Goal: Information Seeking & Learning: Learn about a topic

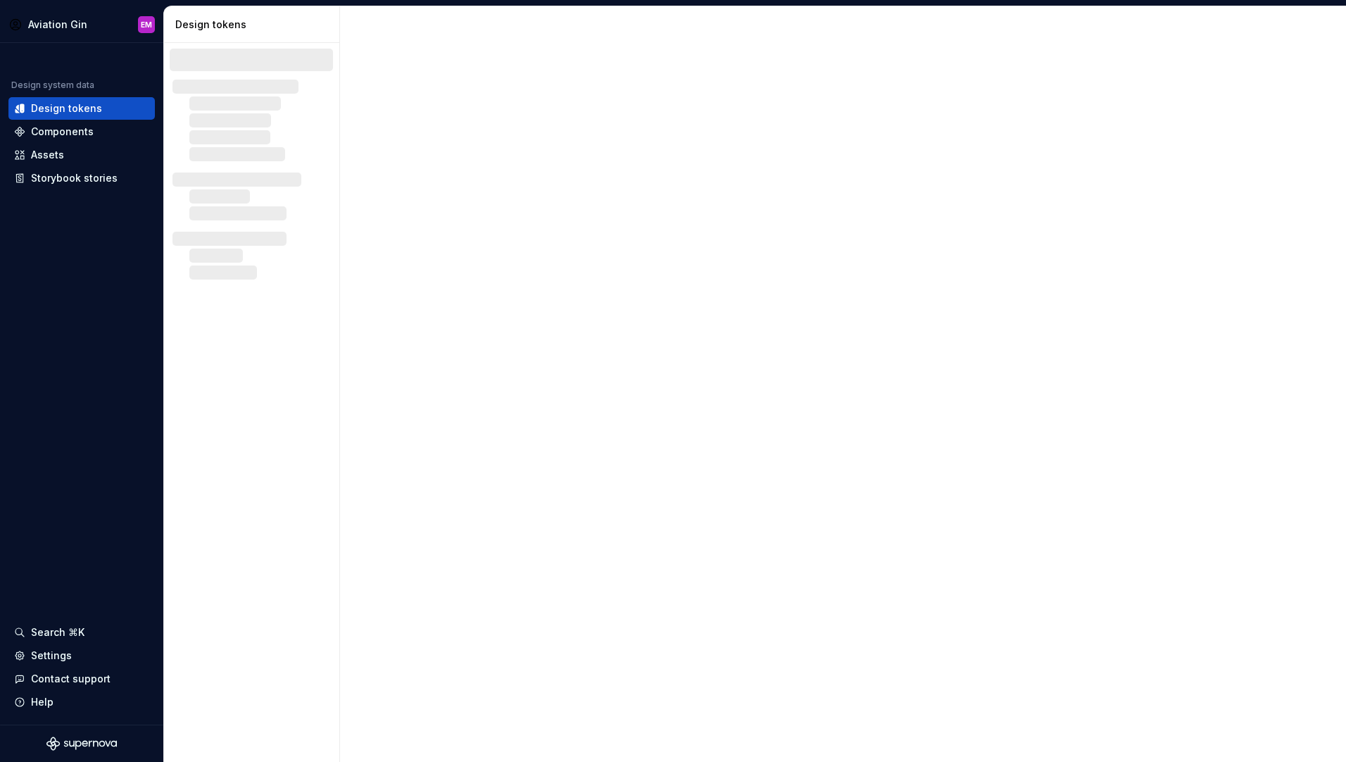
click at [341, 122] on div at bounding box center [843, 384] width 1006 height 756
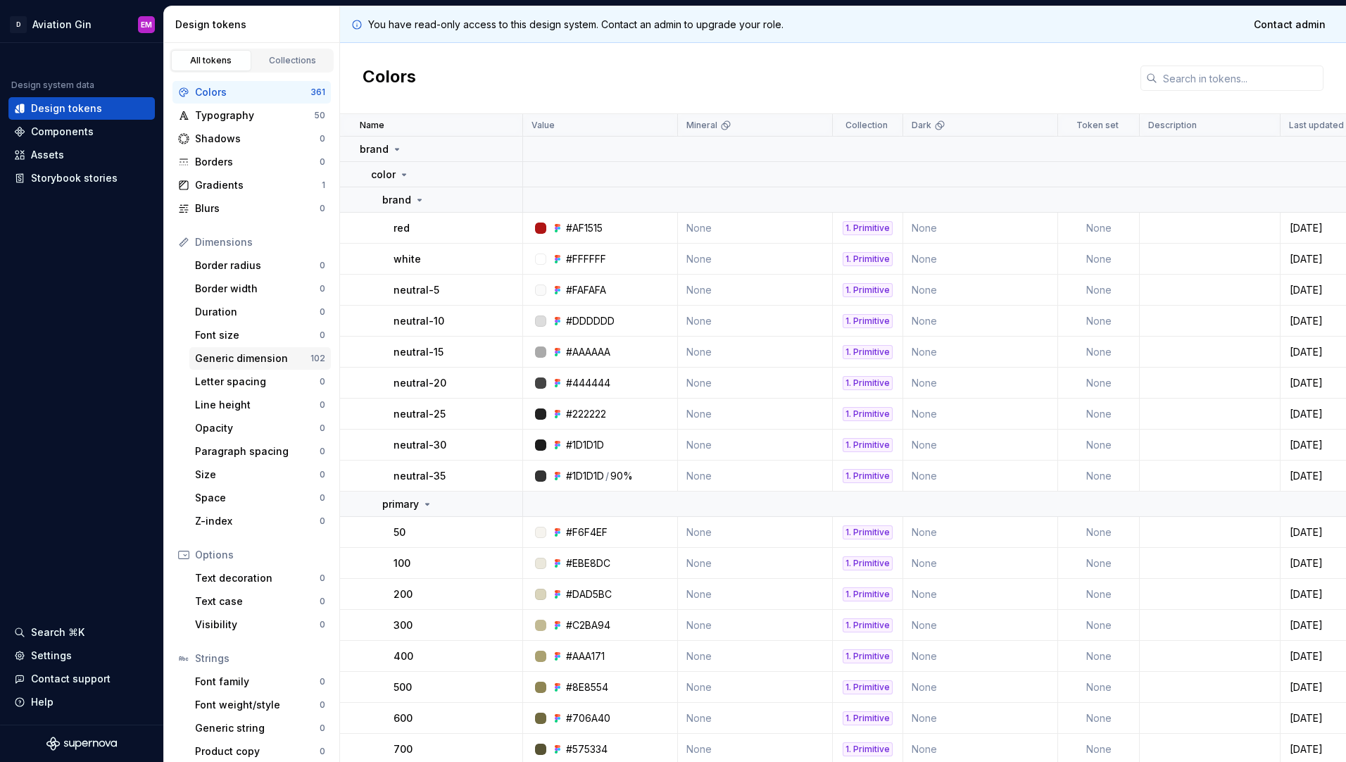
scroll to position [9, 0]
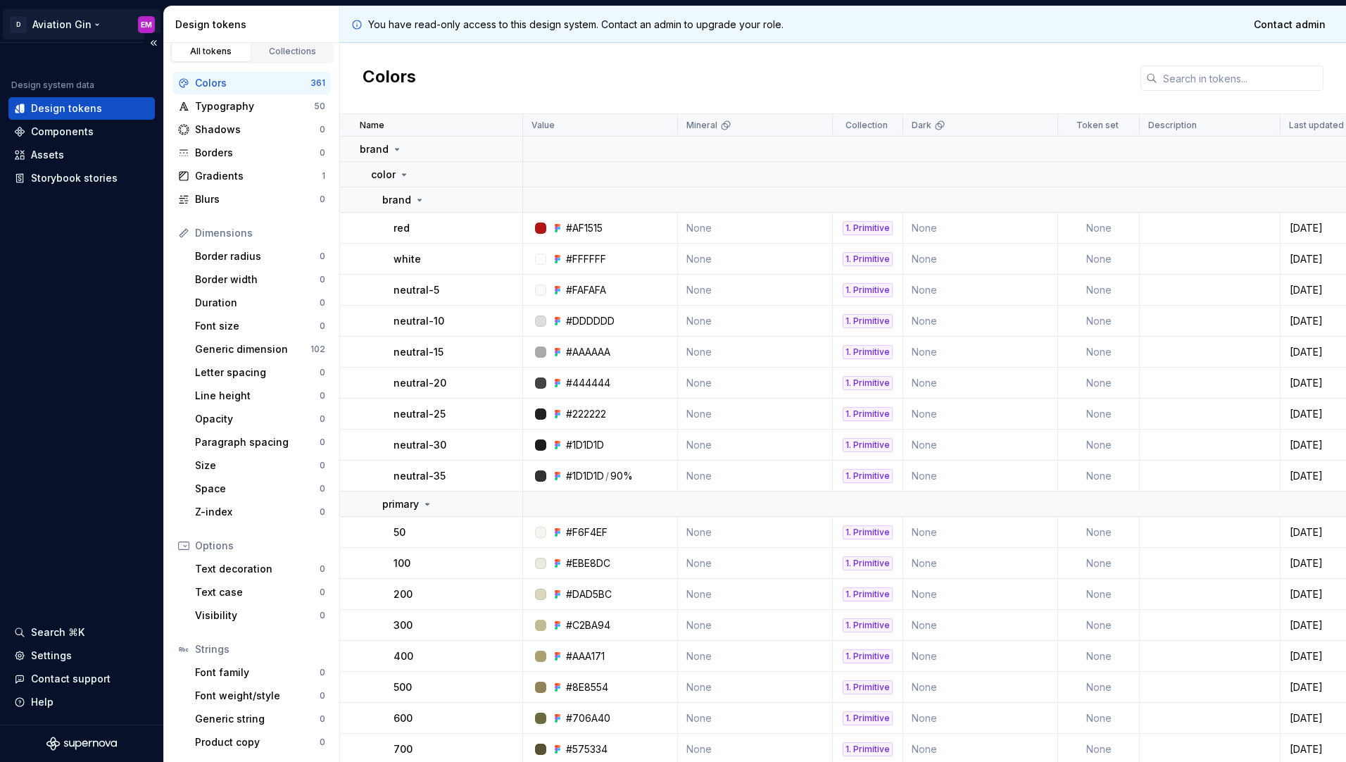
click at [70, 27] on html "D Aviation Gin EM Design system data Design tokens Components Assets Storybook …" at bounding box center [673, 381] width 1346 height 762
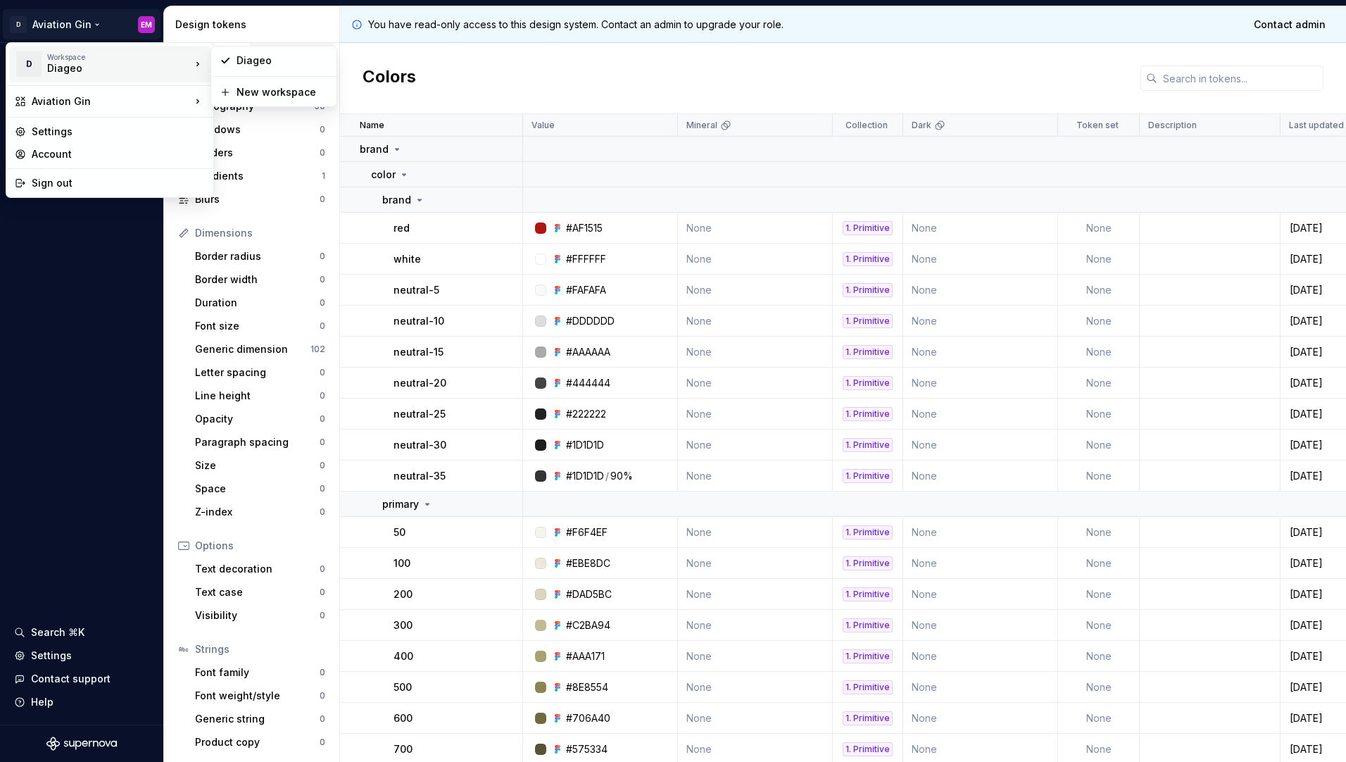
click at [143, 59] on div "Workspace" at bounding box center [119, 57] width 144 height 8
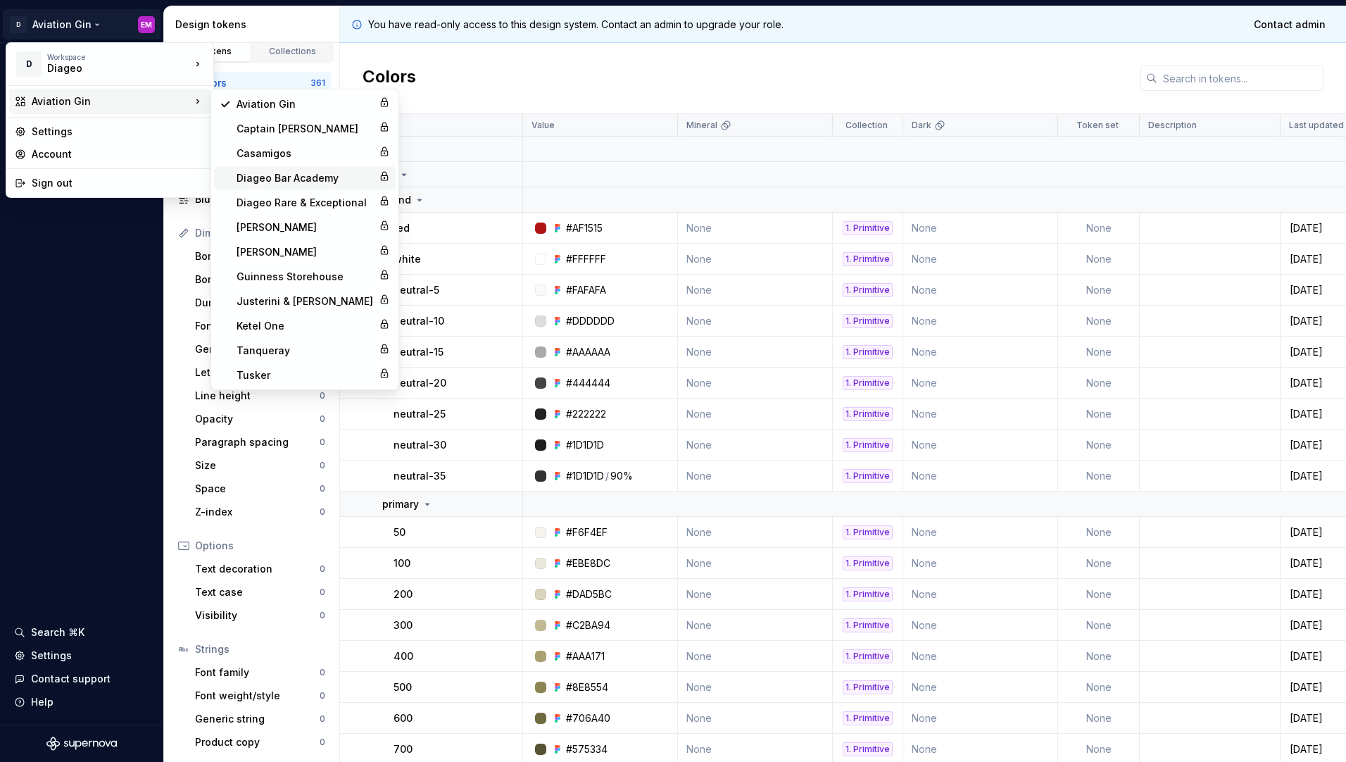
click at [284, 180] on div "Diageo Bar Academy" at bounding box center [305, 178] width 137 height 14
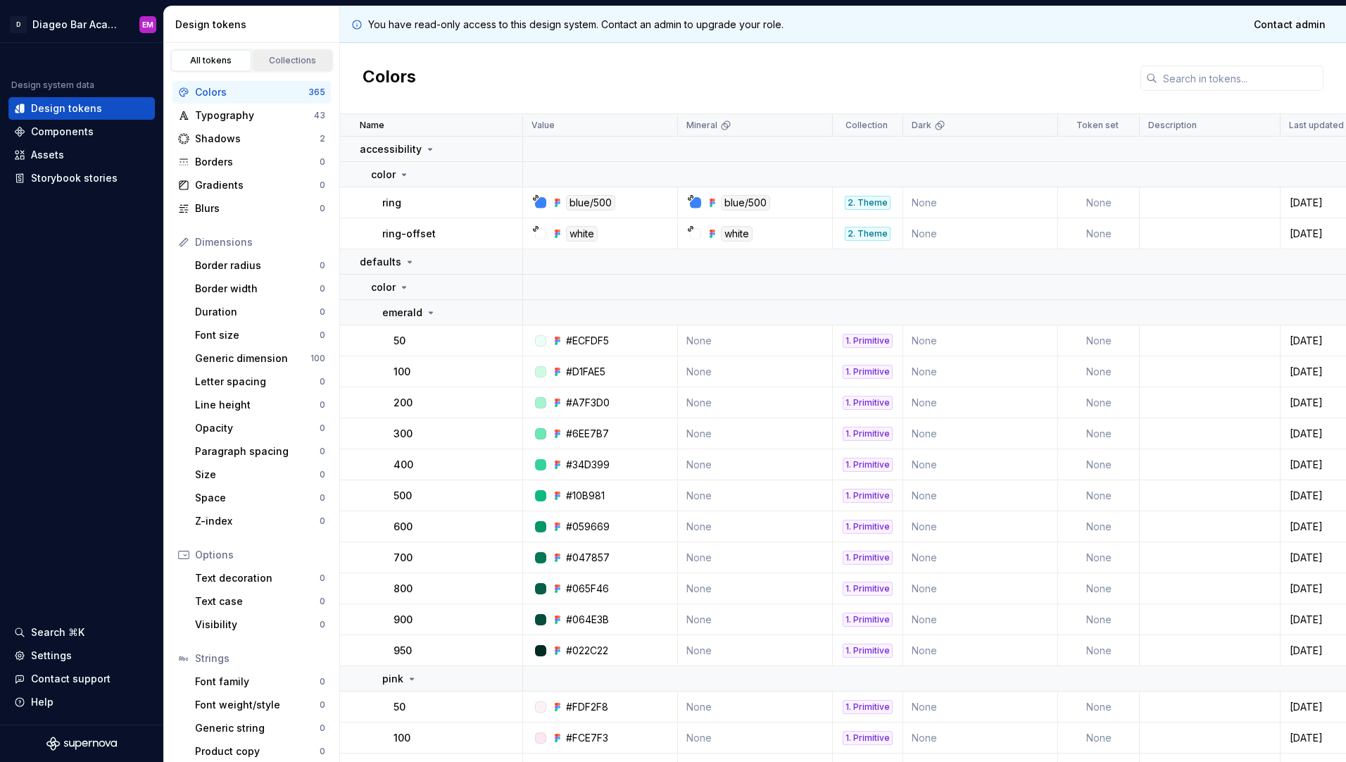
click at [289, 58] on div "Collections" at bounding box center [293, 60] width 70 height 11
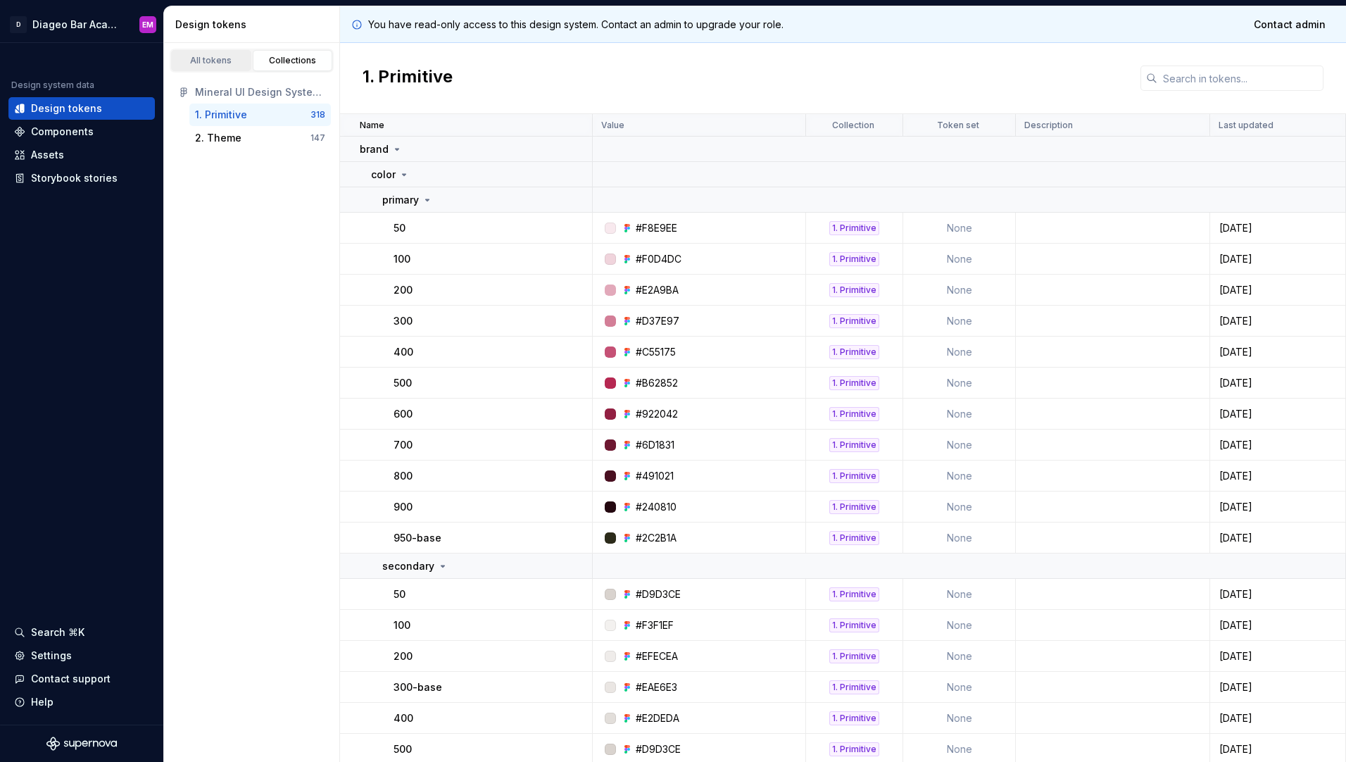
click at [222, 60] on div "All tokens" at bounding box center [211, 60] width 70 height 11
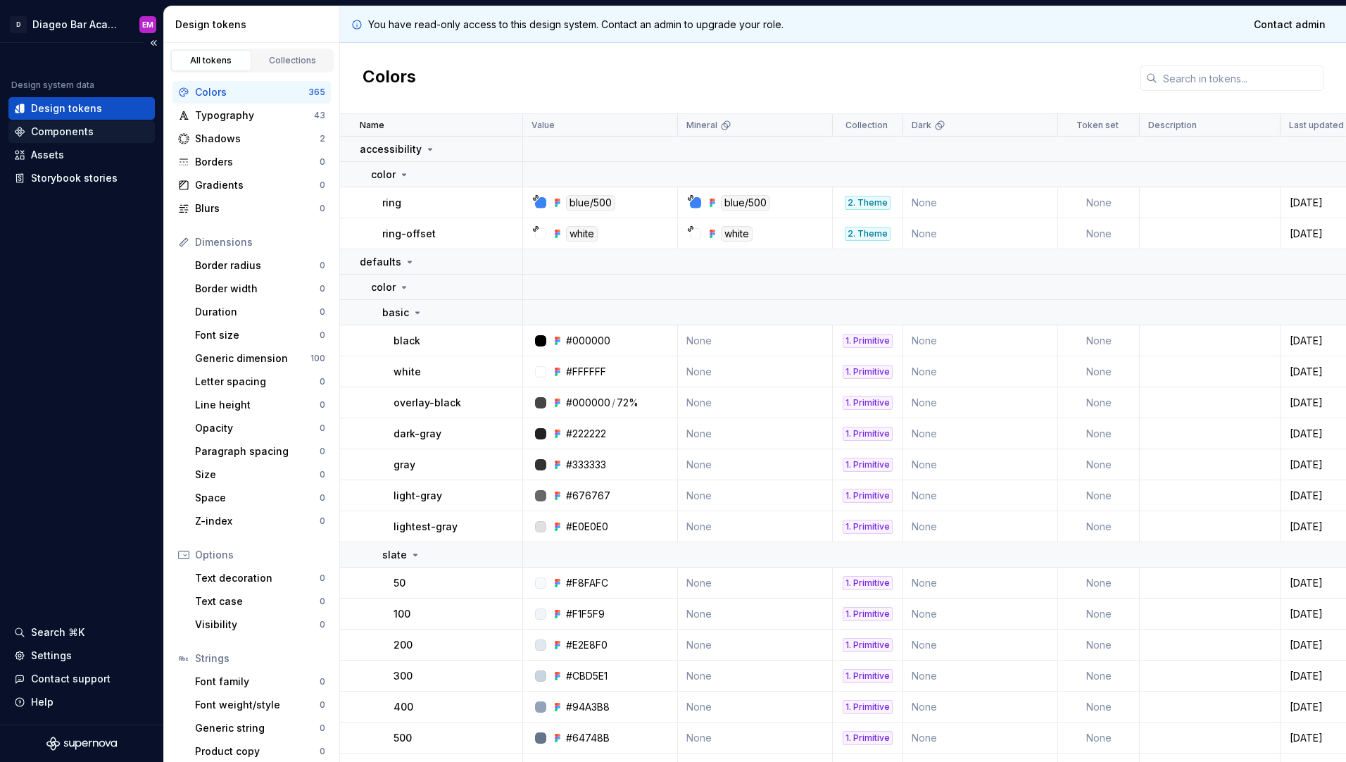
click at [101, 132] on div "Components" at bounding box center [81, 132] width 135 height 14
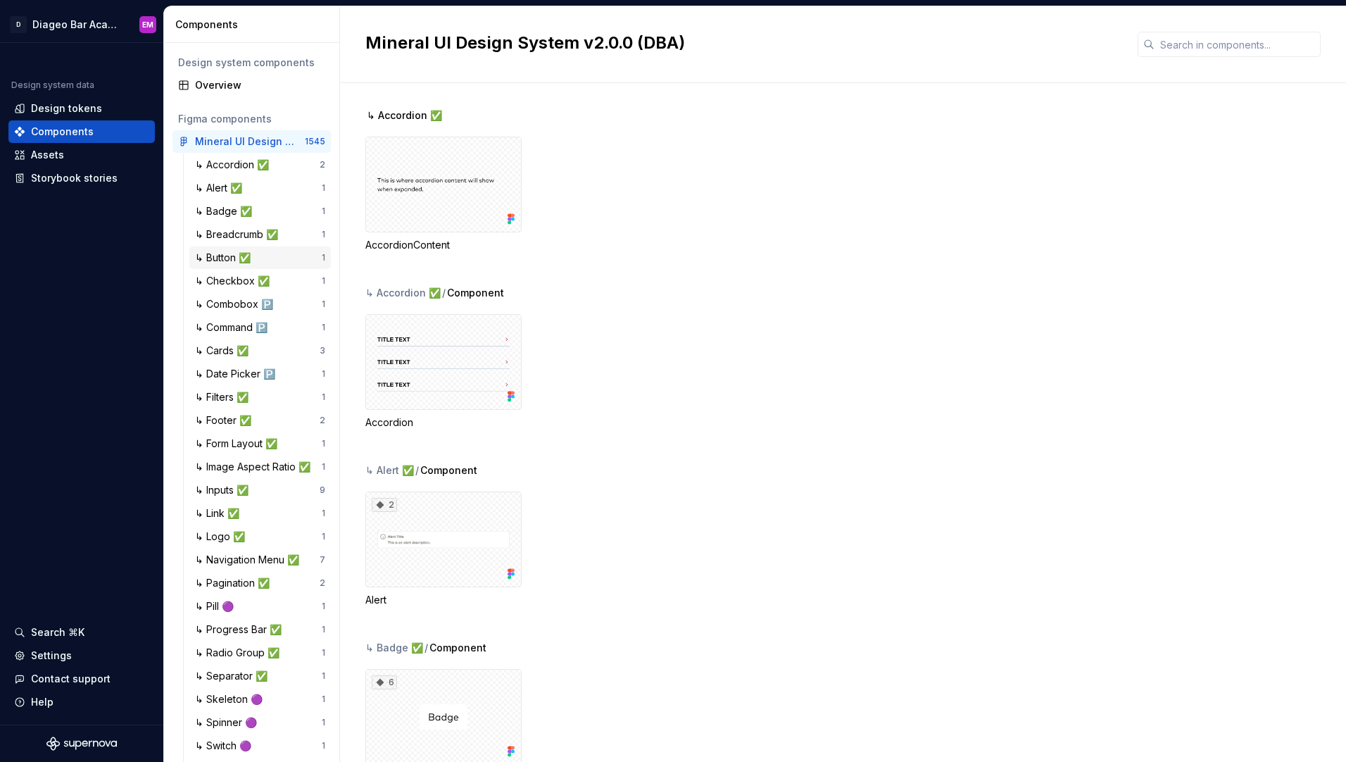
click at [225, 258] on div "↳ Button ✅" at bounding box center [225, 258] width 61 height 14
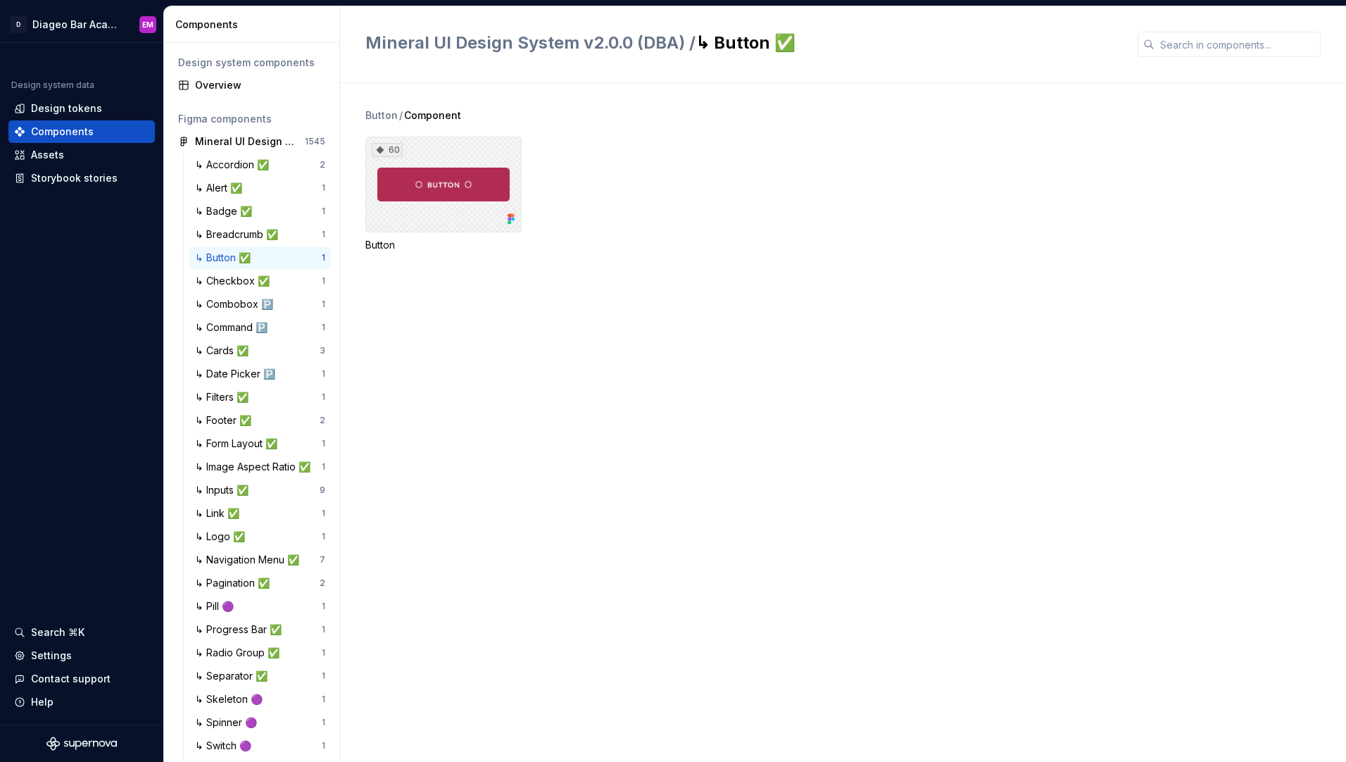
click at [453, 148] on div "60" at bounding box center [443, 185] width 156 height 96
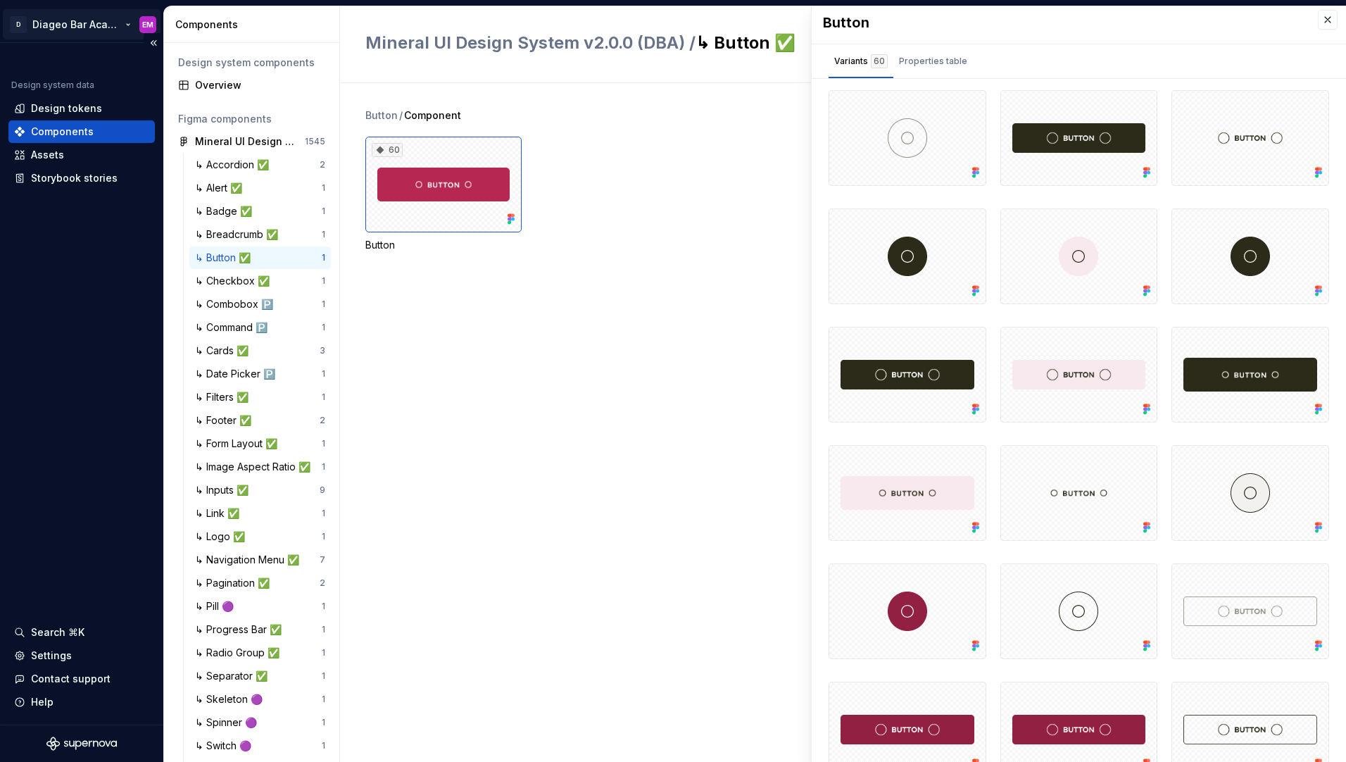
click at [80, 26] on html "D Diageo Bar Academy EM Design system data Design tokens Components Assets Stor…" at bounding box center [673, 381] width 1346 height 762
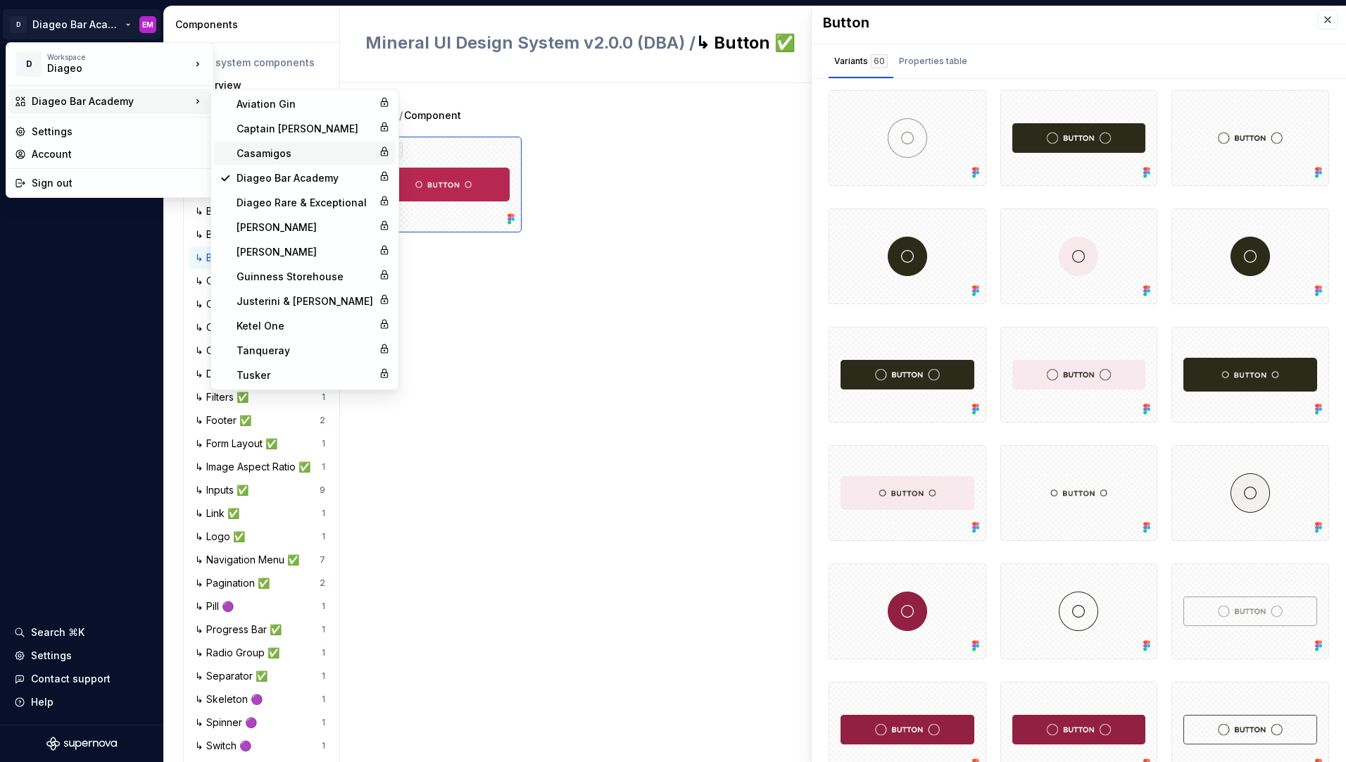
click at [284, 149] on div "Casamigos" at bounding box center [305, 153] width 137 height 14
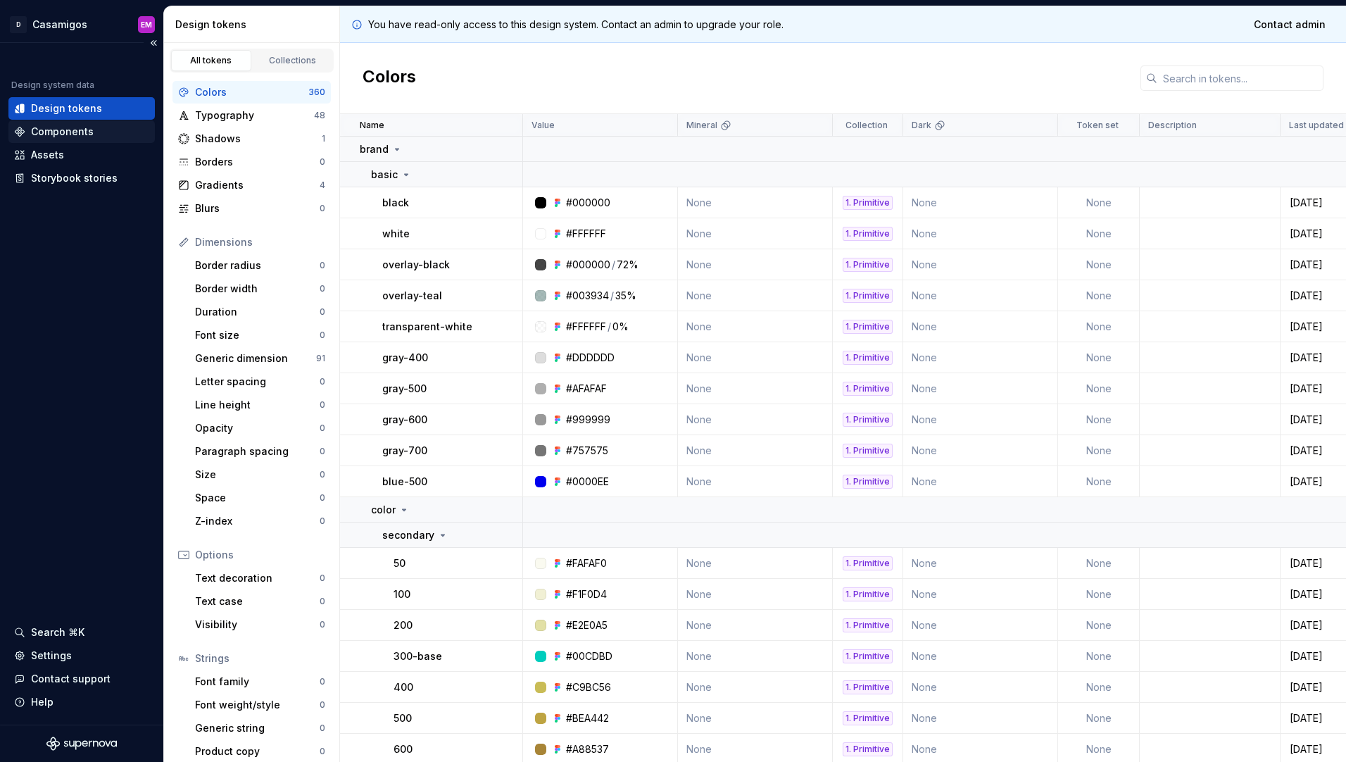
click at [99, 130] on div "Components" at bounding box center [81, 132] width 135 height 14
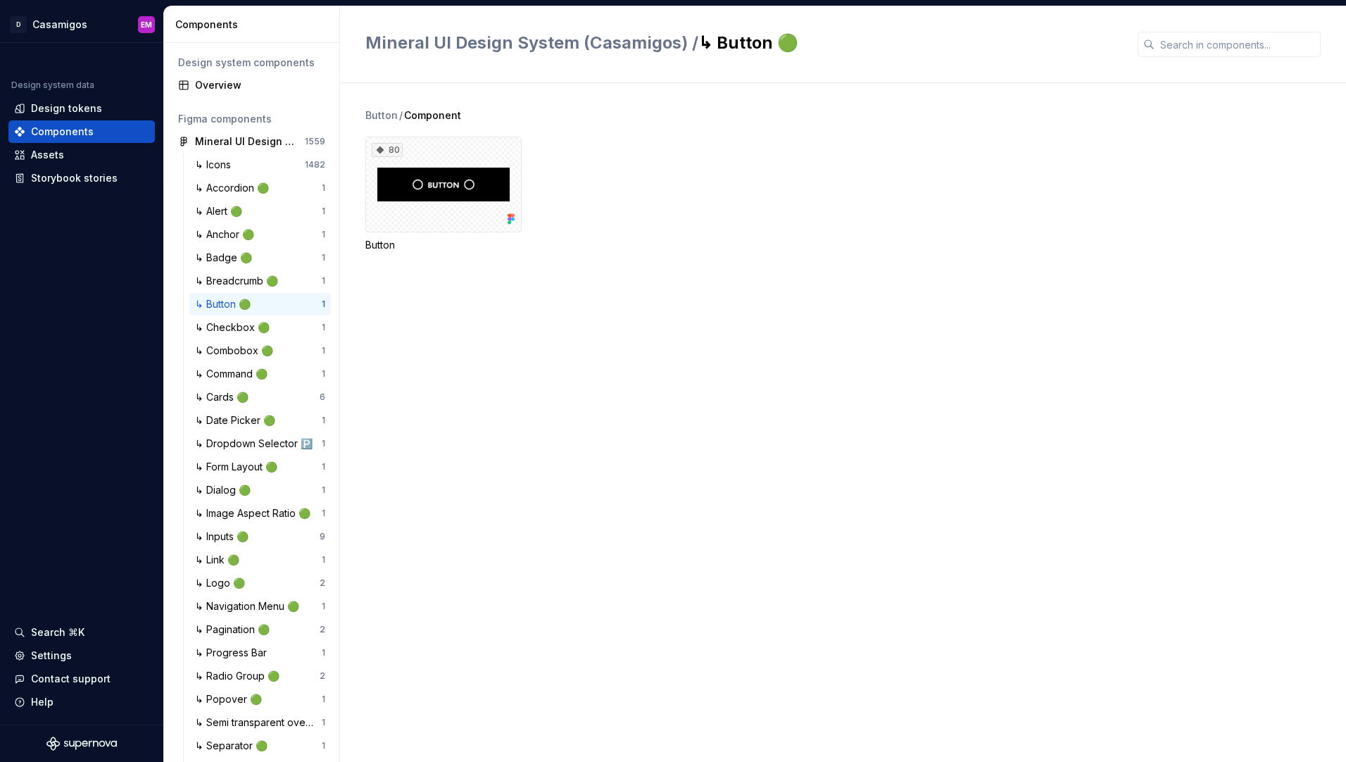
click at [230, 305] on div "↳ Button 🟢" at bounding box center [225, 304] width 61 height 14
click at [439, 226] on div "80" at bounding box center [443, 185] width 156 height 96
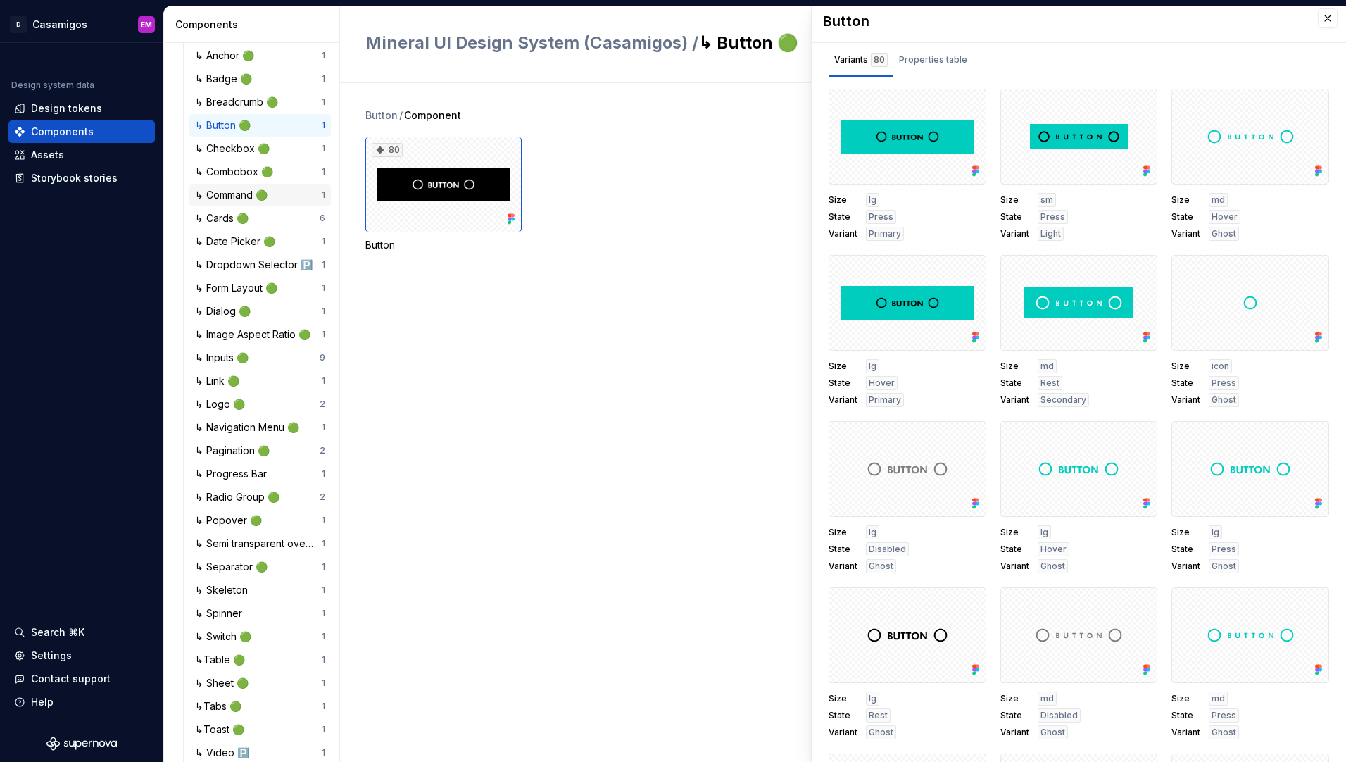
scroll to position [404, 0]
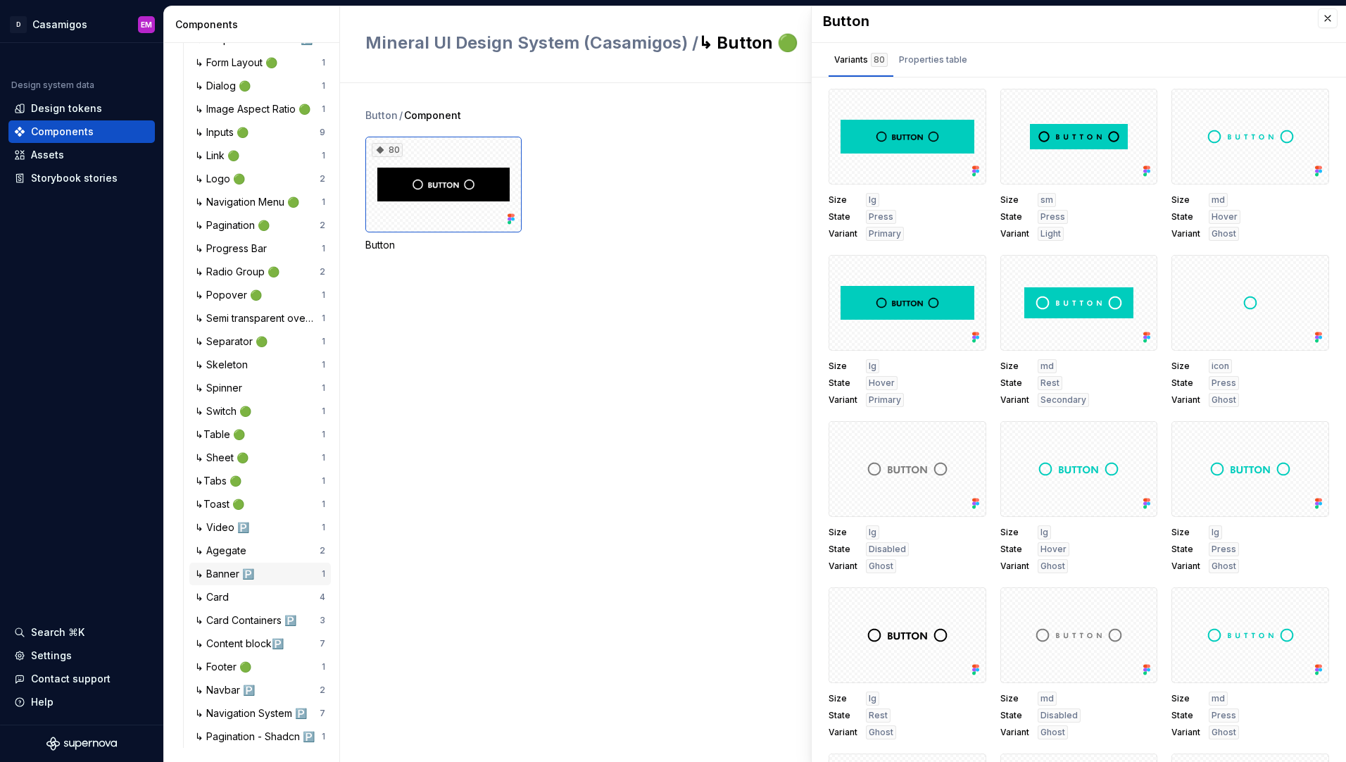
click at [273, 571] on div "↳ Banner 🅿️" at bounding box center [258, 574] width 127 height 14
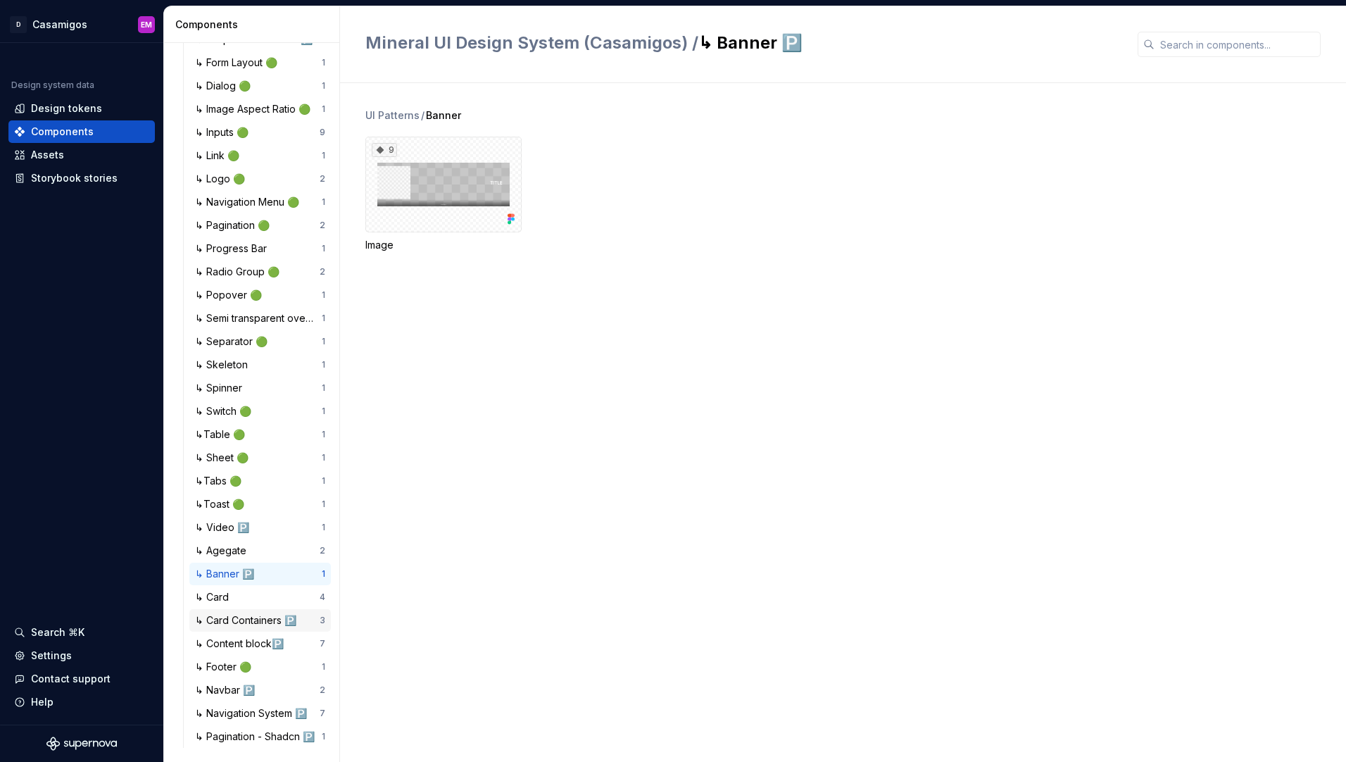
click at [265, 618] on div "↳ Card Containers 🅿️" at bounding box center [248, 620] width 107 height 14
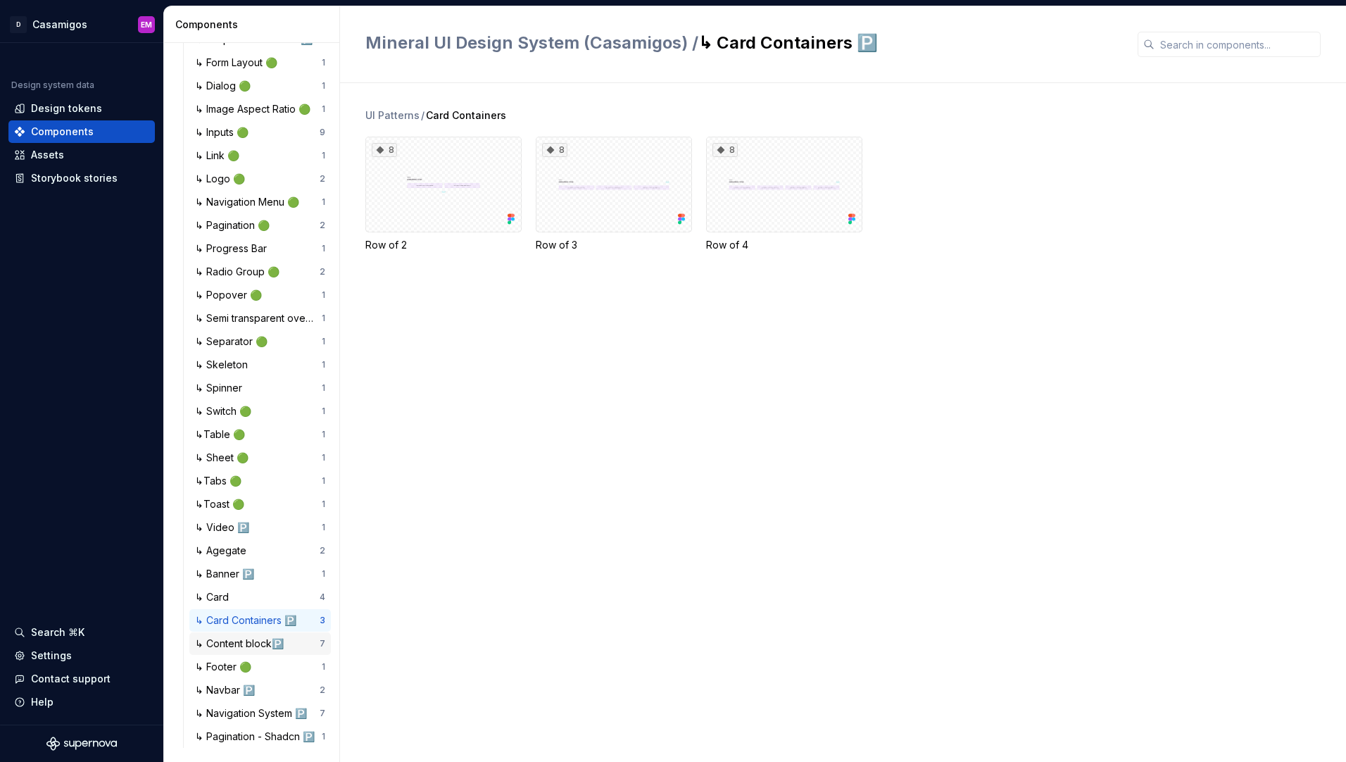
click at [253, 639] on div "↳ Content block🅿️" at bounding box center [242, 644] width 94 height 14
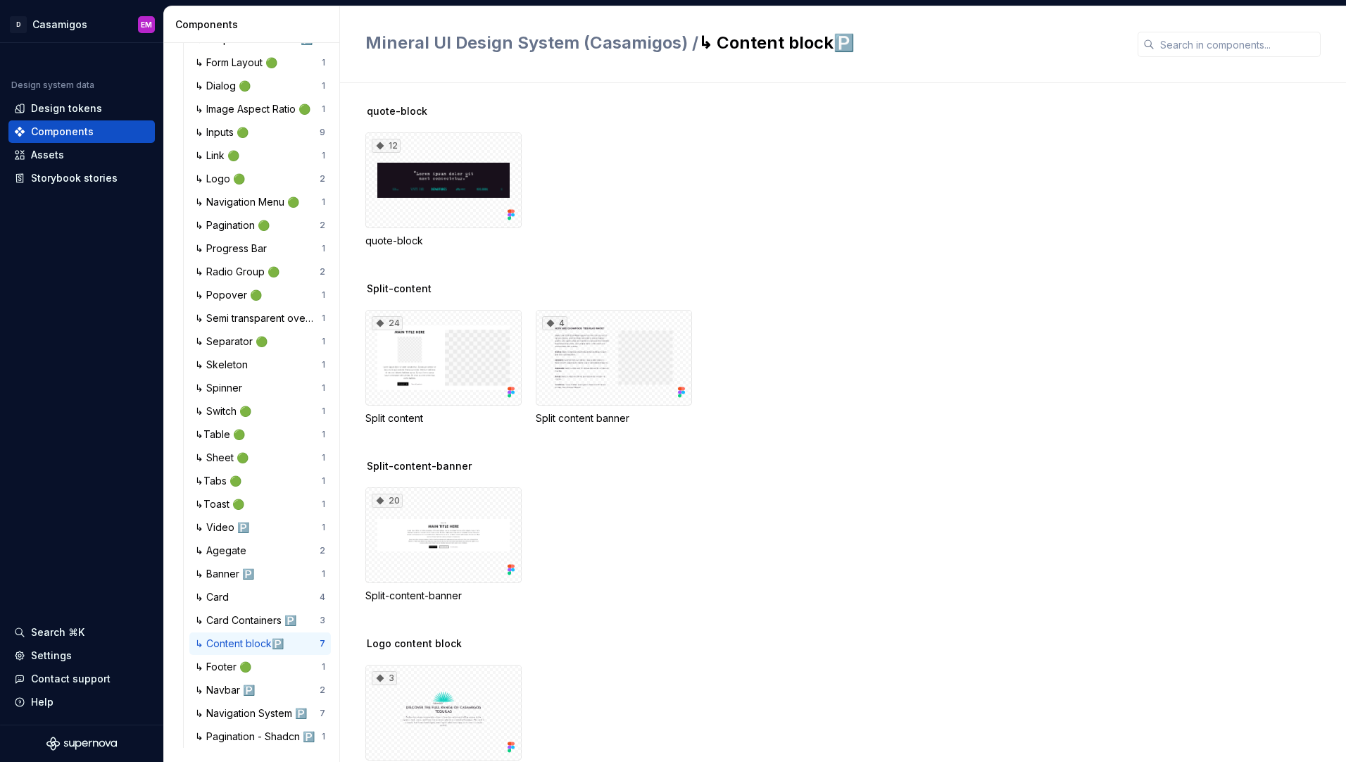
scroll to position [194, 0]
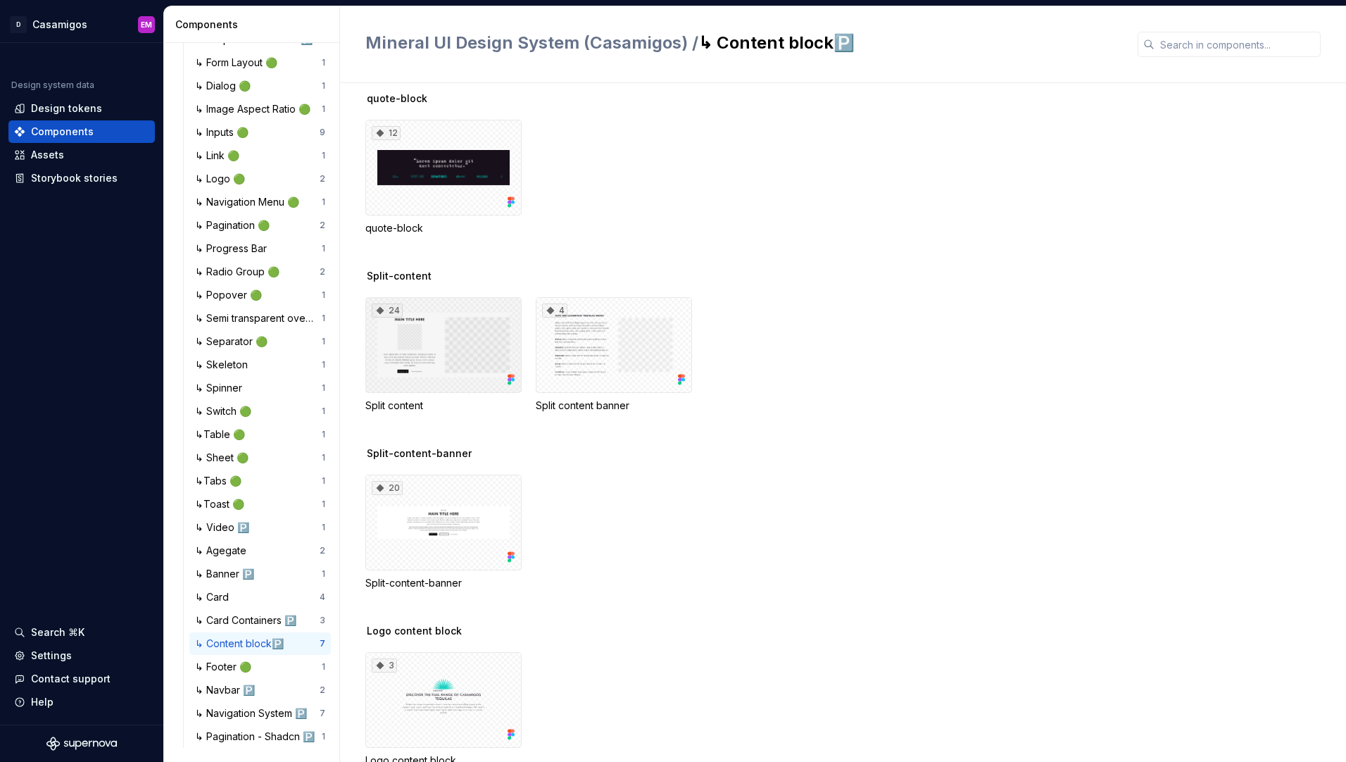
click at [448, 338] on div "24" at bounding box center [443, 345] width 156 height 96
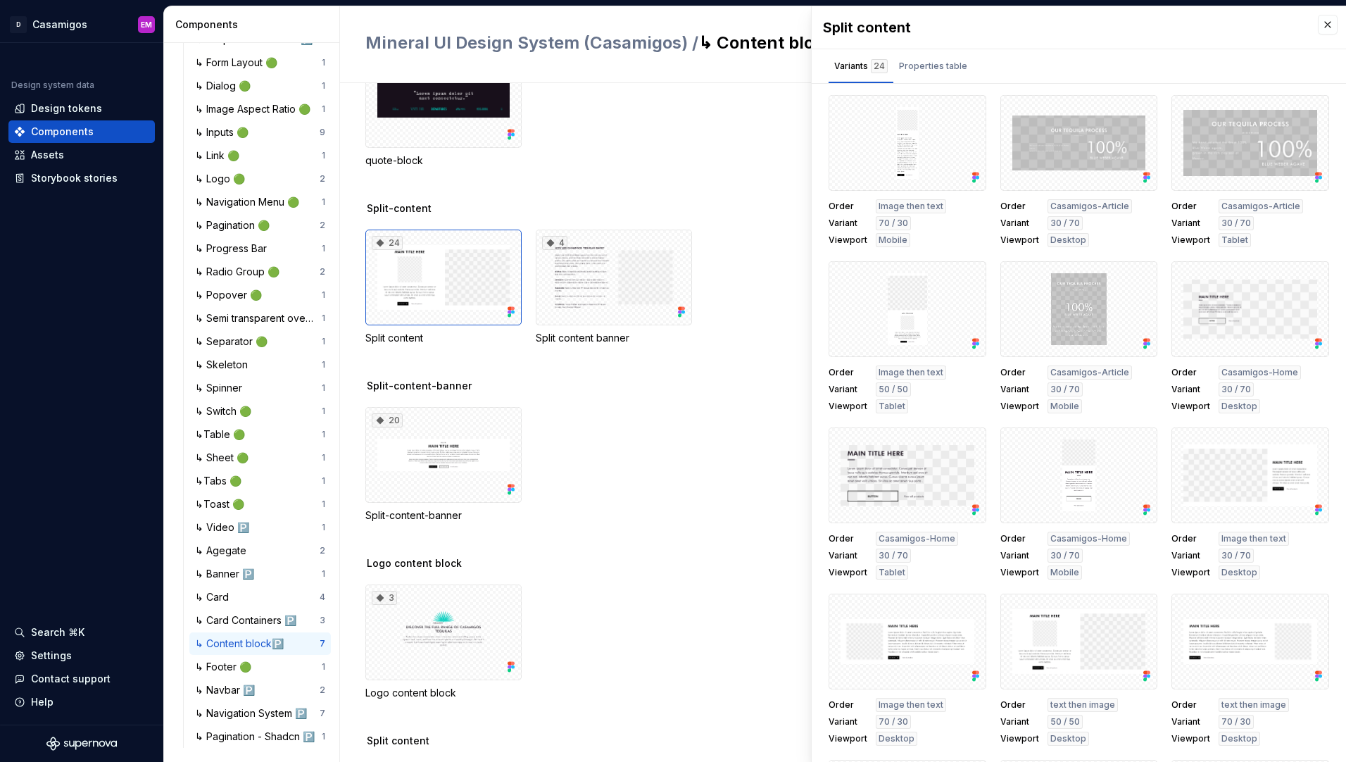
scroll to position [265, 0]
click at [1070, 144] on div at bounding box center [1080, 143] width 158 height 96
click at [1125, 160] on div at bounding box center [1080, 143] width 158 height 96
click at [1064, 266] on div at bounding box center [1080, 309] width 158 height 96
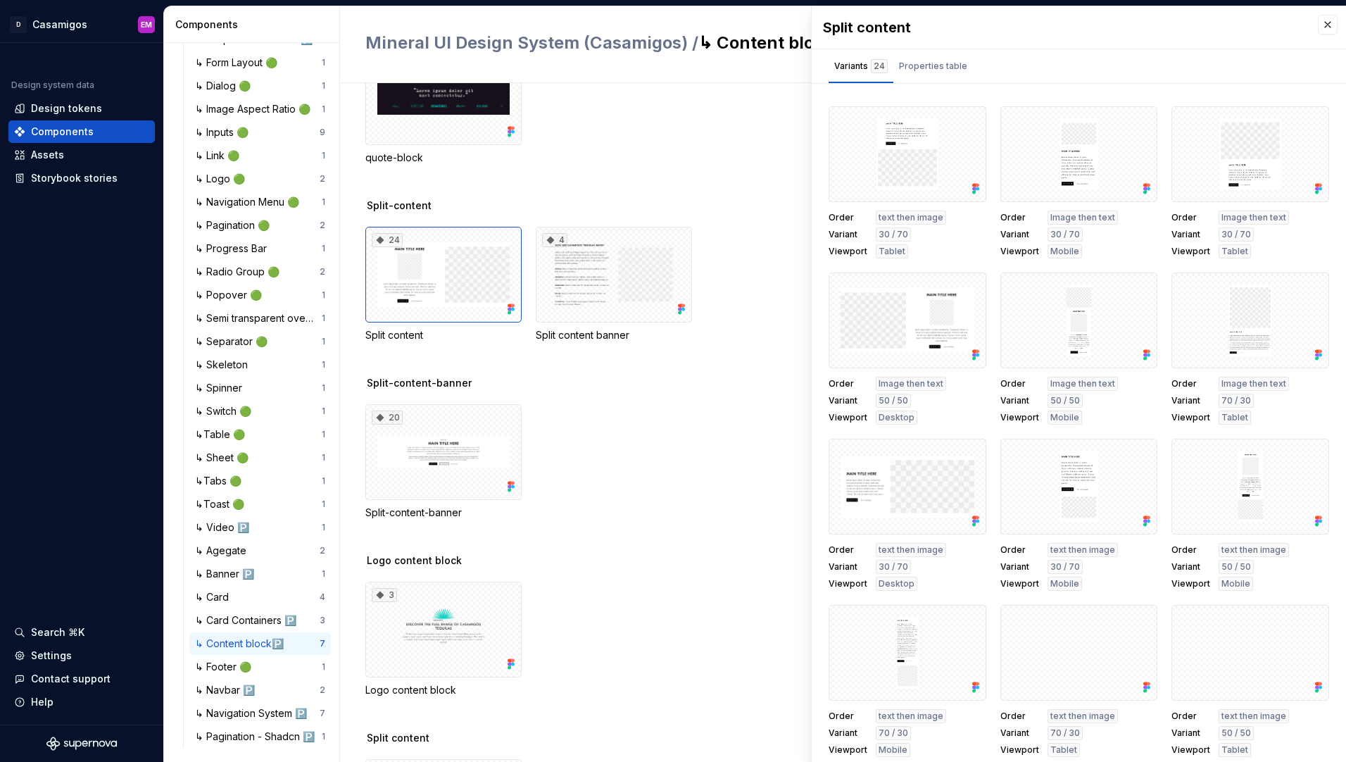
scroll to position [261, 0]
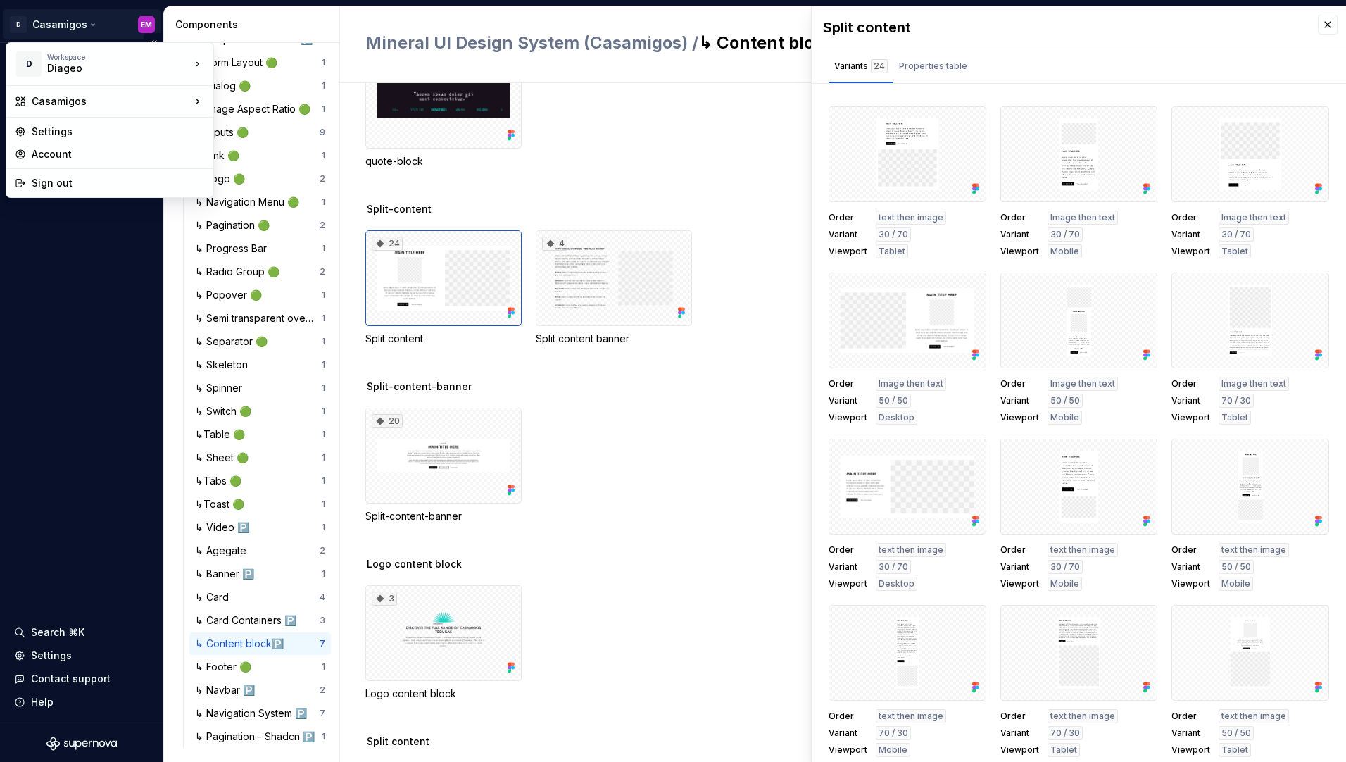
click at [89, 27] on html "D Casamigos EM Design system data Design tokens Components Assets Storybook sto…" at bounding box center [673, 381] width 1346 height 762
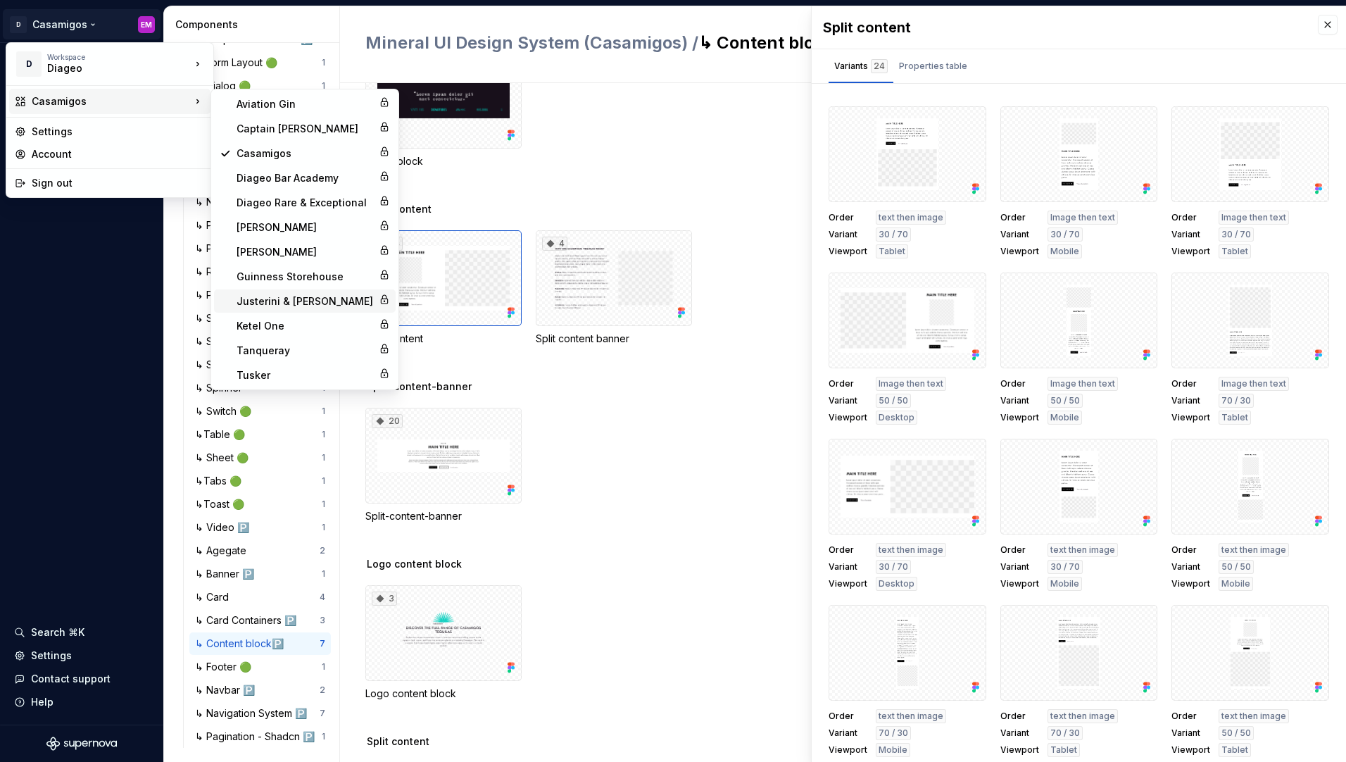
click at [292, 299] on div "Justerini & [PERSON_NAME]" at bounding box center [305, 301] width 137 height 14
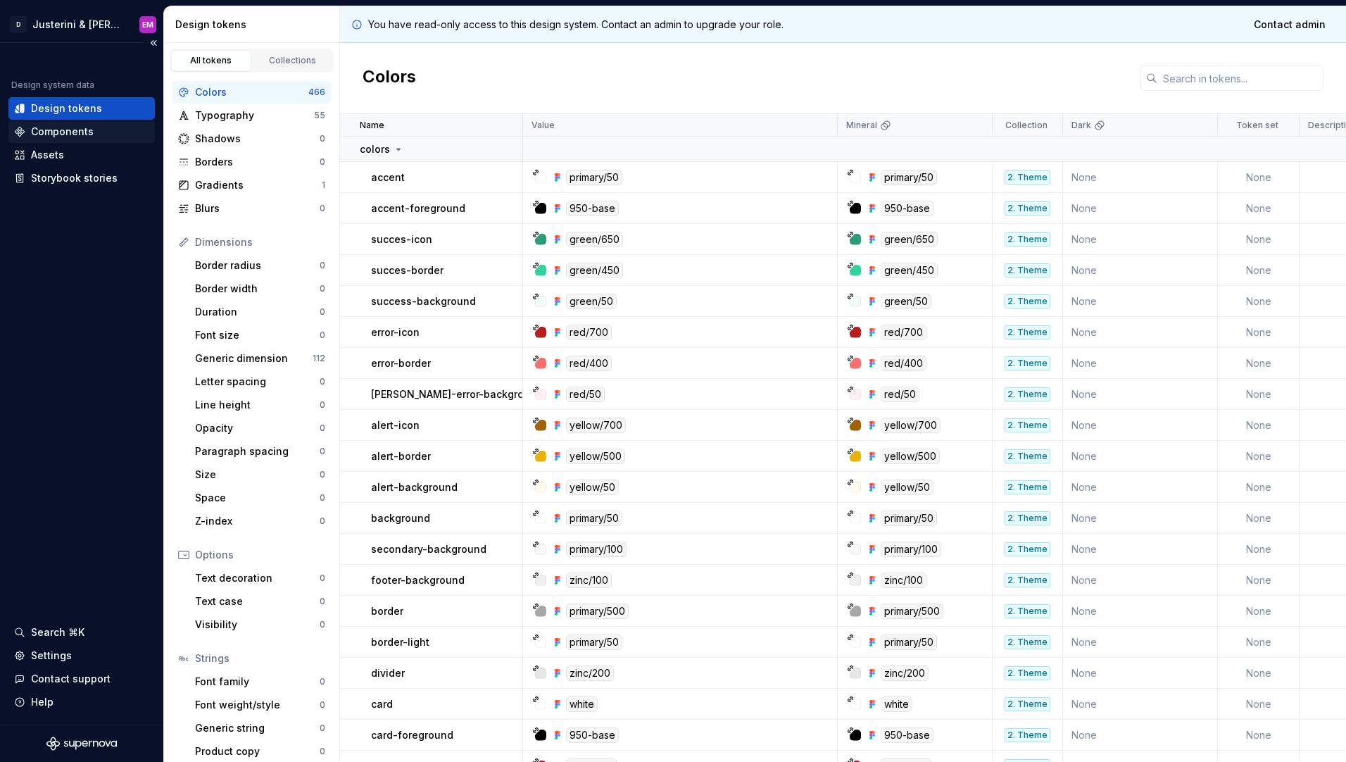
click at [108, 131] on div "Components" at bounding box center [81, 132] width 135 height 14
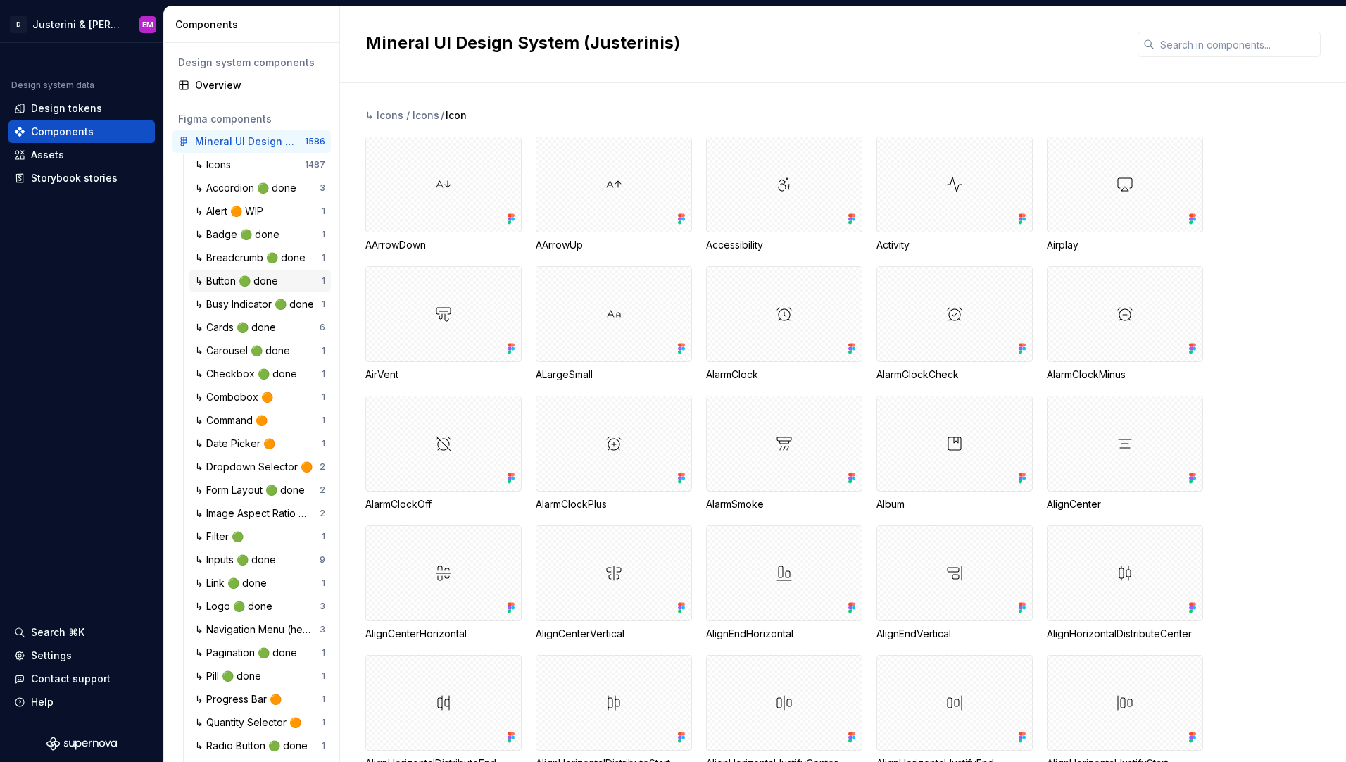
click at [232, 282] on div "↳ Button 🟢 done" at bounding box center [239, 281] width 89 height 14
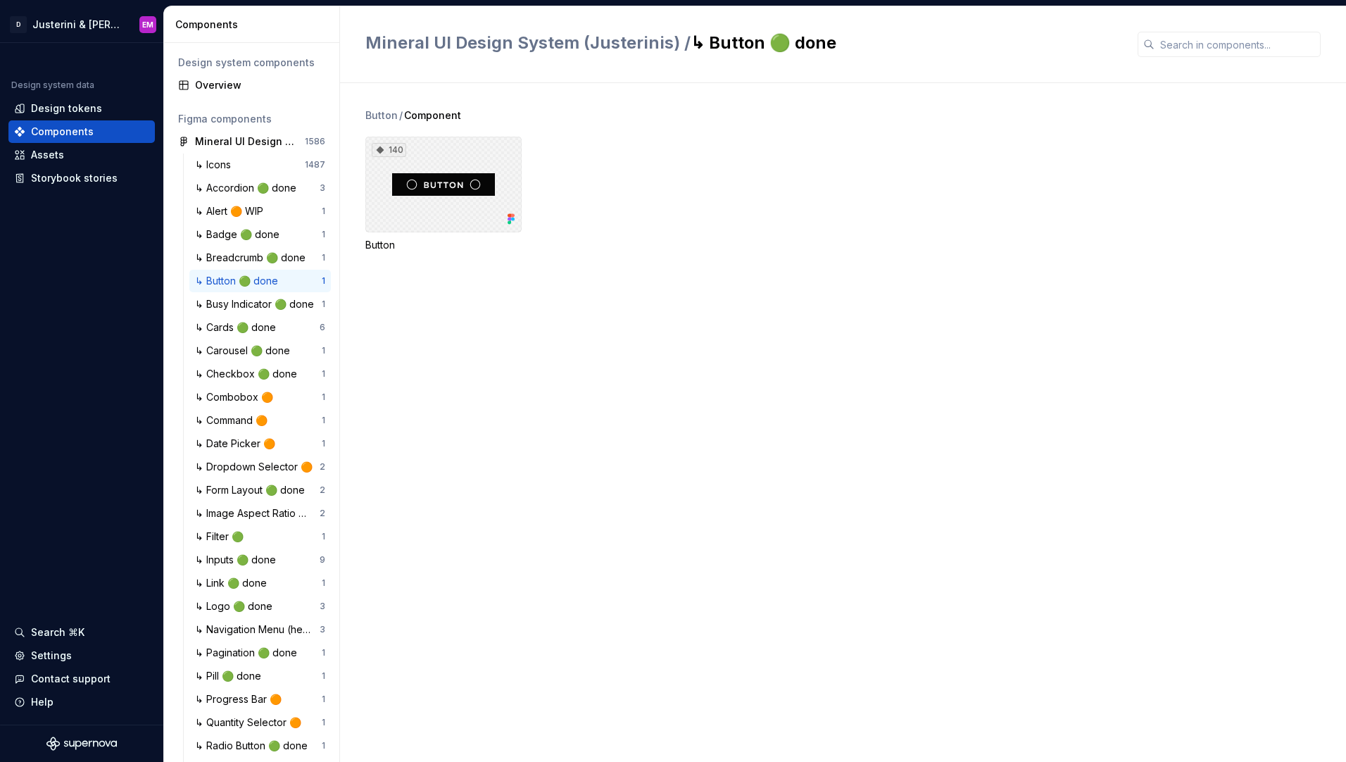
click at [429, 206] on div "140" at bounding box center [443, 185] width 156 height 96
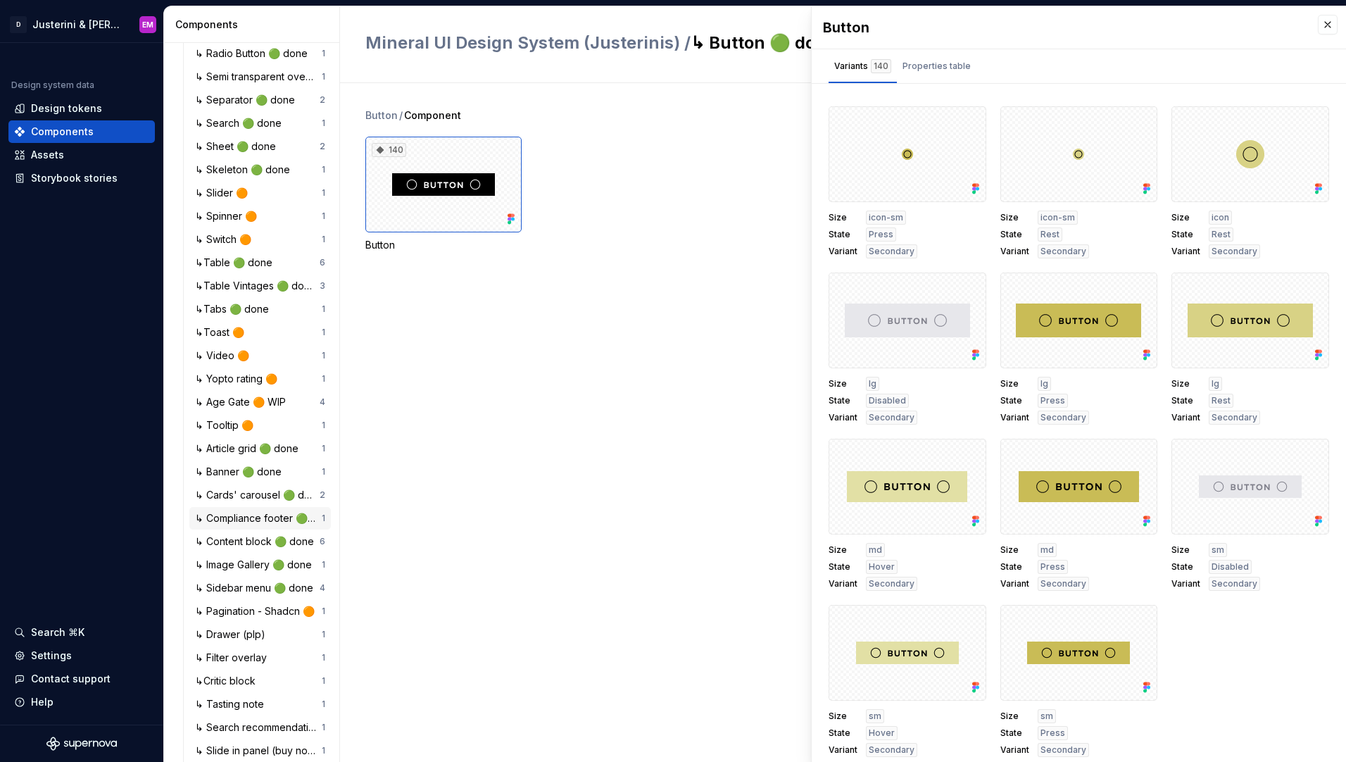
scroll to position [729, 0]
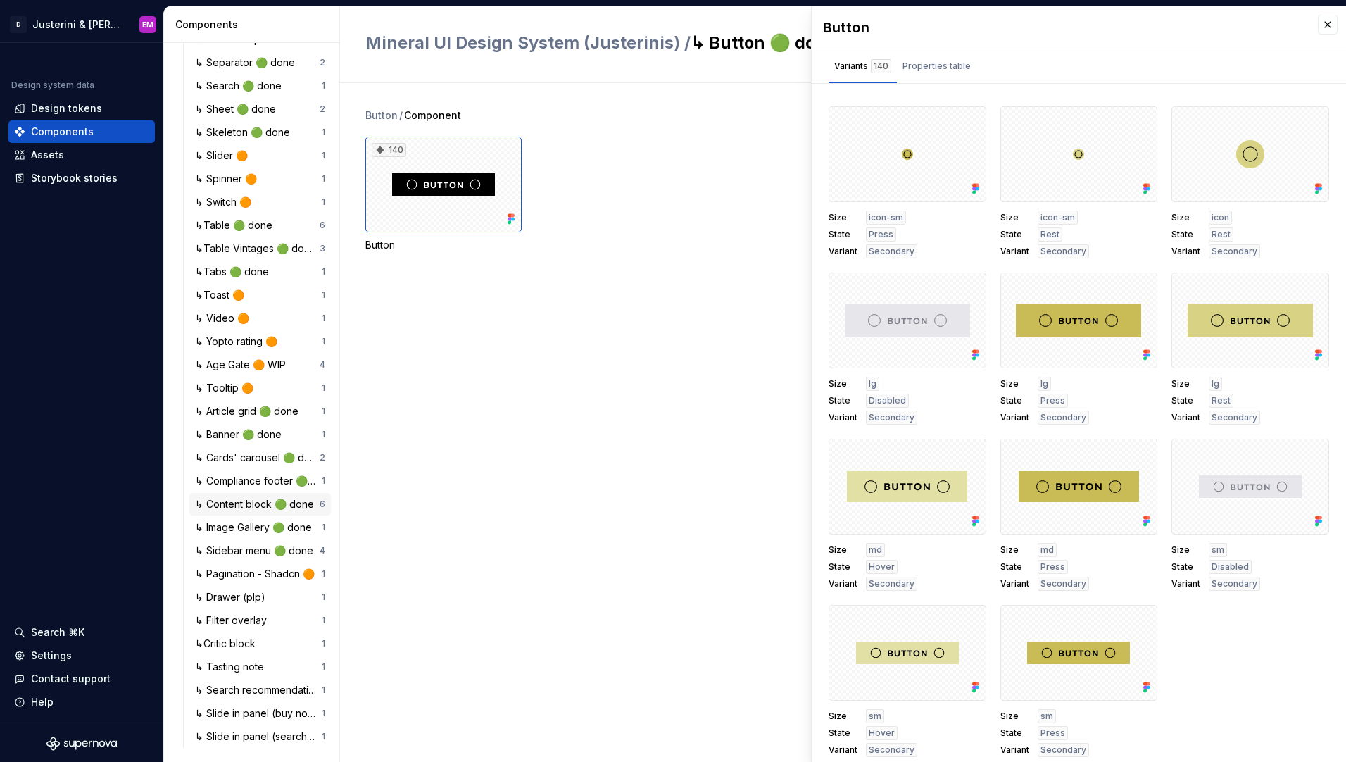
click at [226, 502] on div "↳ Content block 🟢 done" at bounding box center [257, 504] width 125 height 14
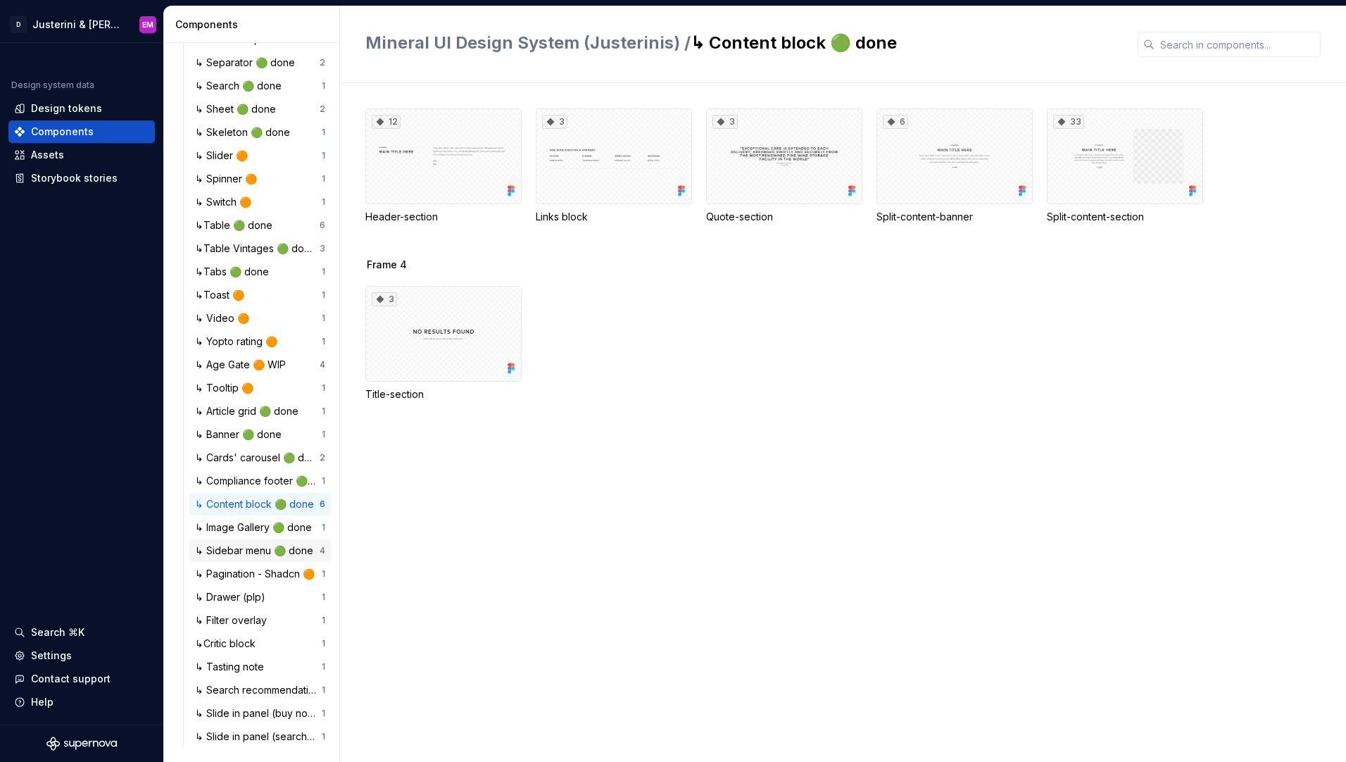
click at [225, 545] on div "↳ Sidebar menu 🟢 done" at bounding box center [257, 551] width 124 height 14
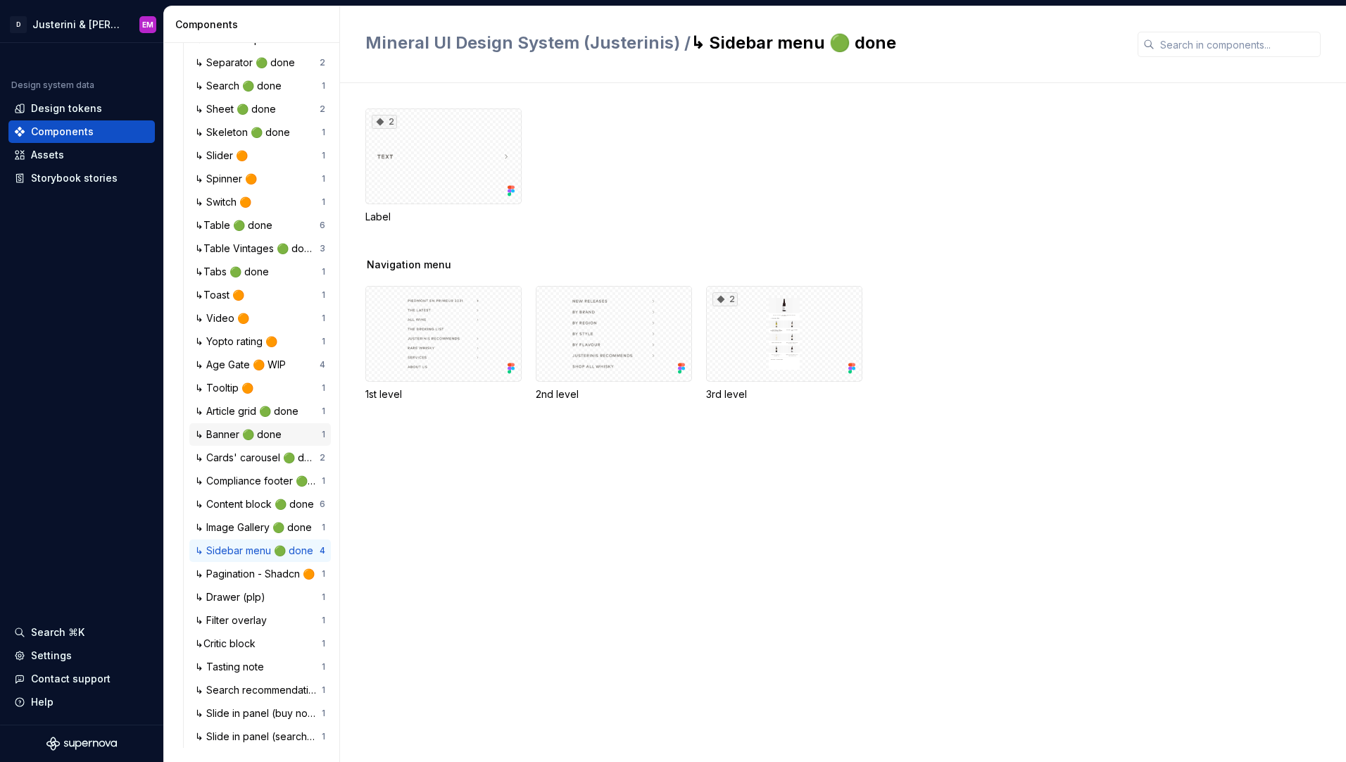
click at [215, 437] on div "↳ Banner 🟢 done" at bounding box center [241, 434] width 92 height 14
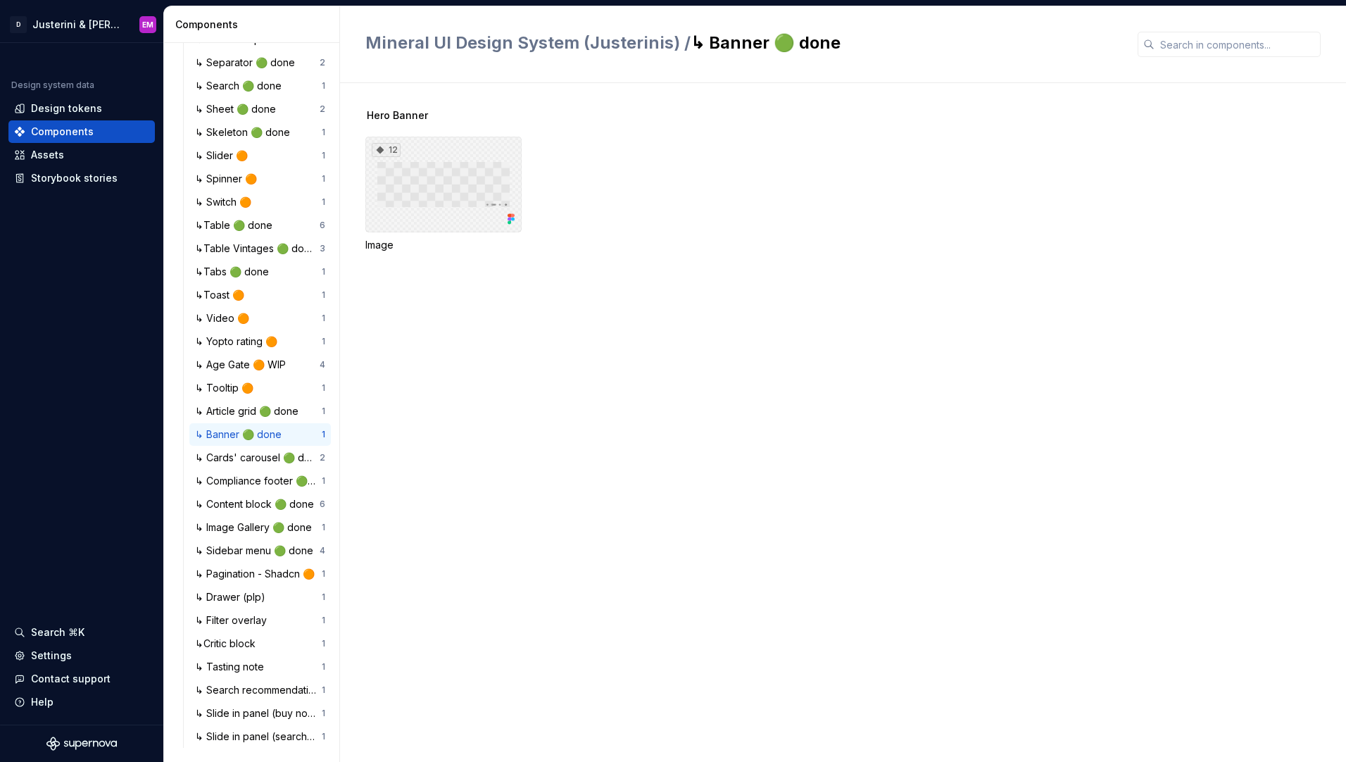
click at [449, 206] on div "12" at bounding box center [443, 185] width 156 height 96
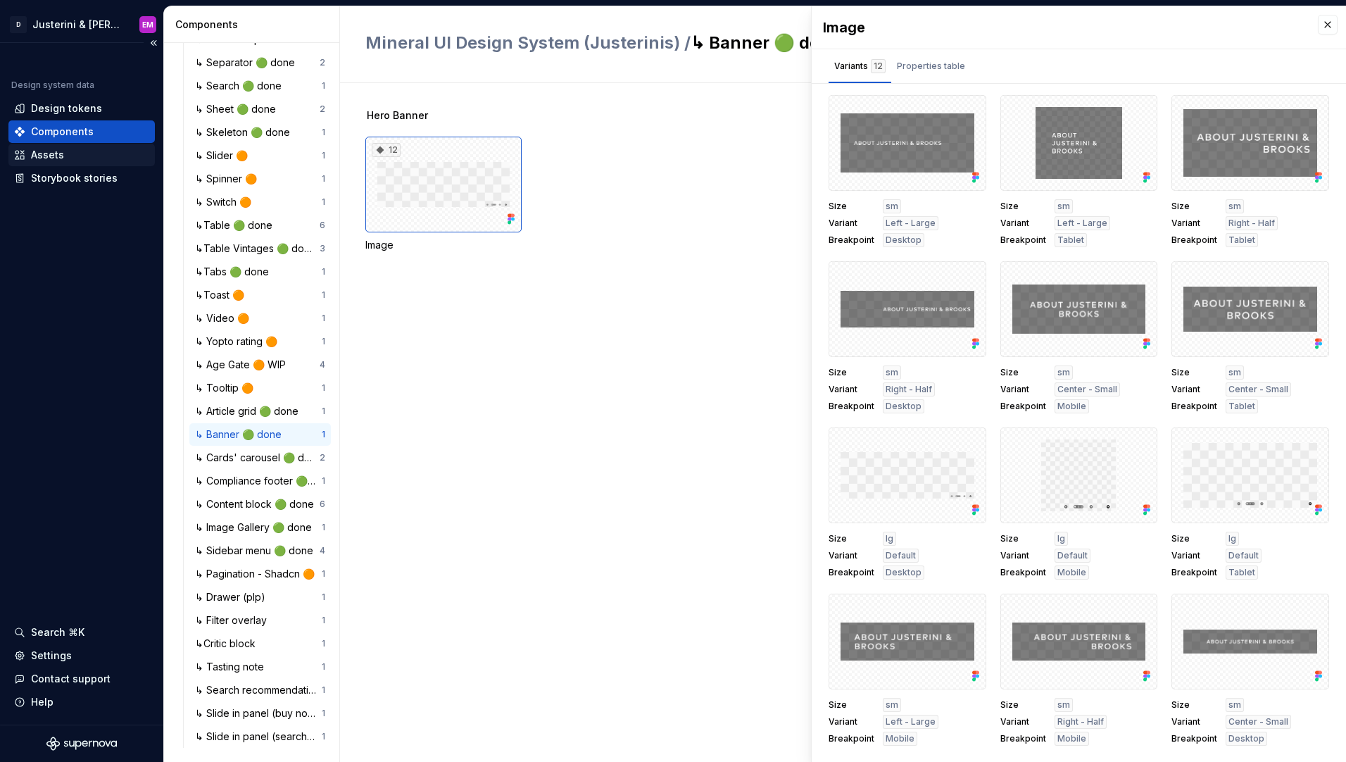
click at [42, 157] on div "Assets" at bounding box center [47, 155] width 33 height 14
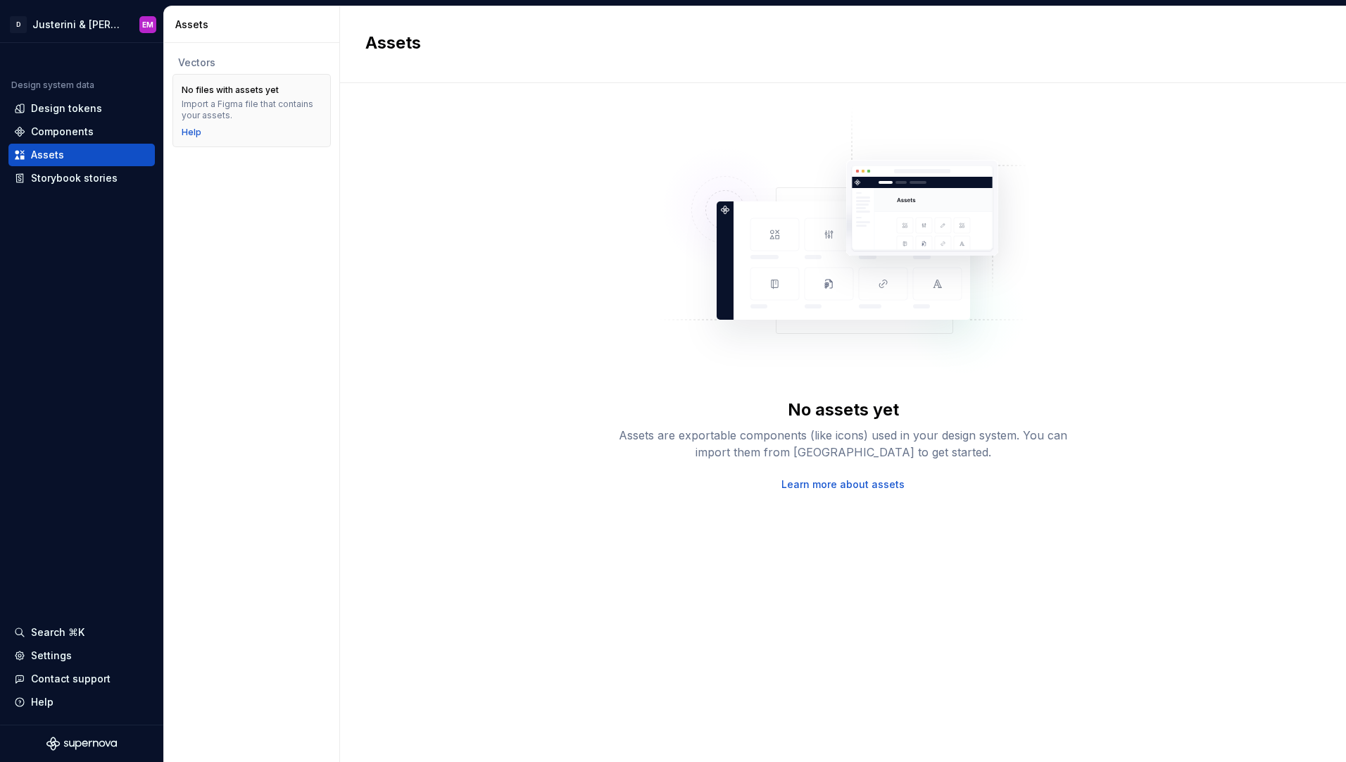
click at [832, 483] on link "Learn more about assets" at bounding box center [843, 484] width 123 height 14
click at [71, 137] on div "Components" at bounding box center [62, 132] width 63 height 14
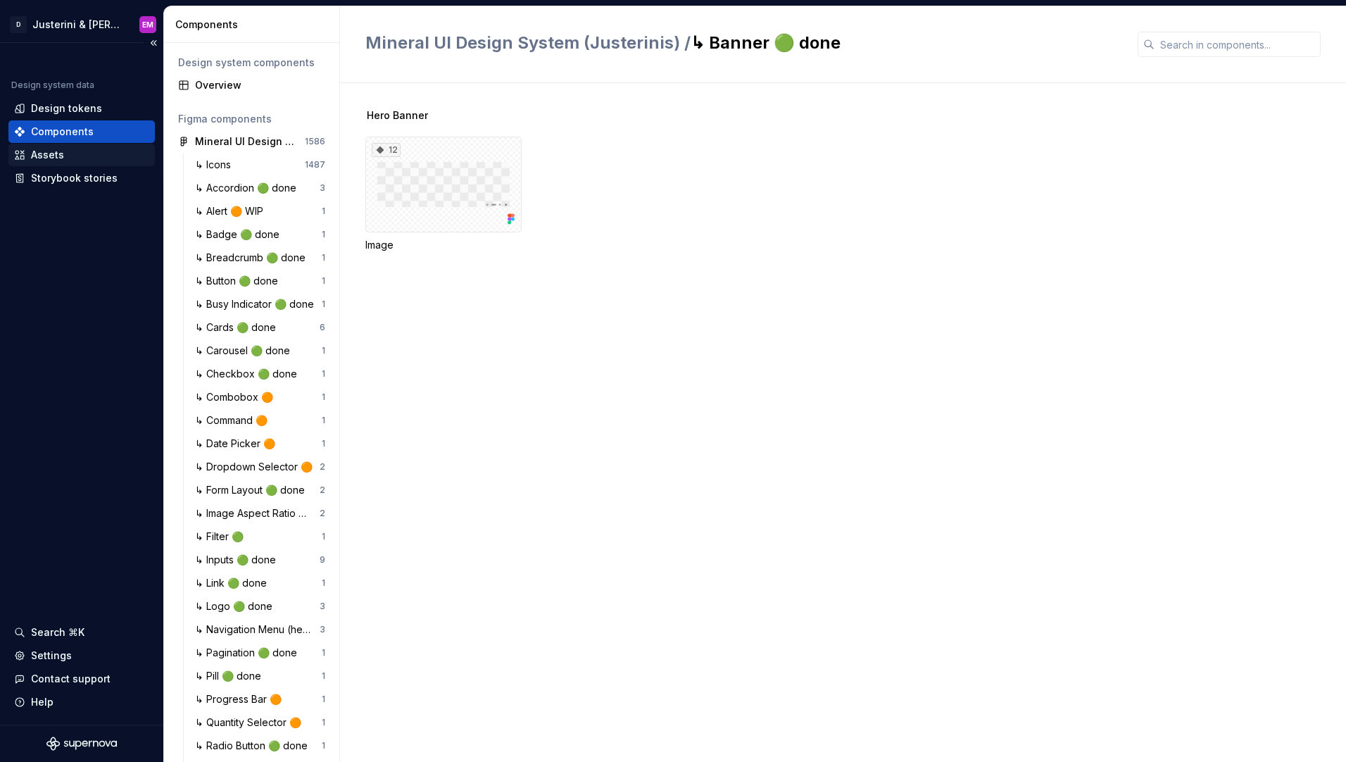
click at [96, 154] on div "Assets" at bounding box center [81, 155] width 135 height 14
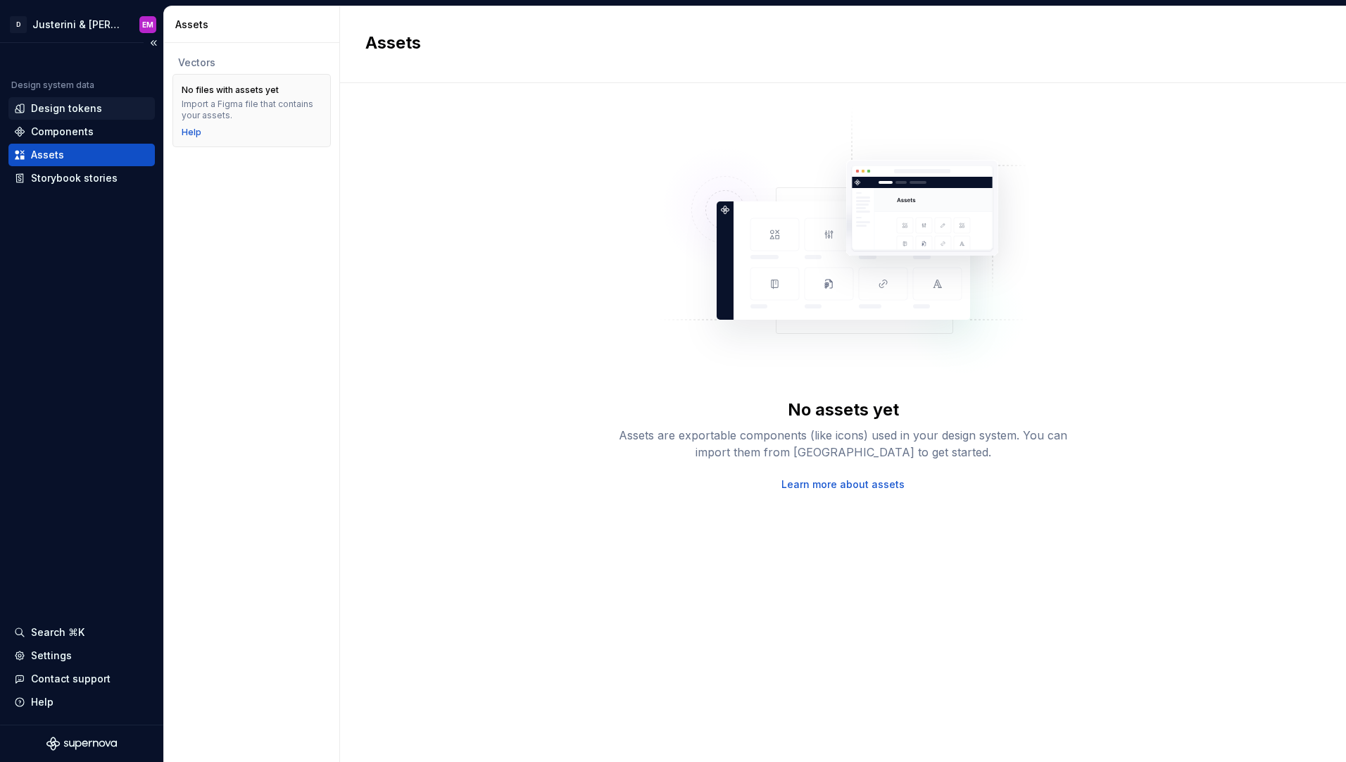
click at [87, 118] on div "Design tokens" at bounding box center [81, 108] width 146 height 23
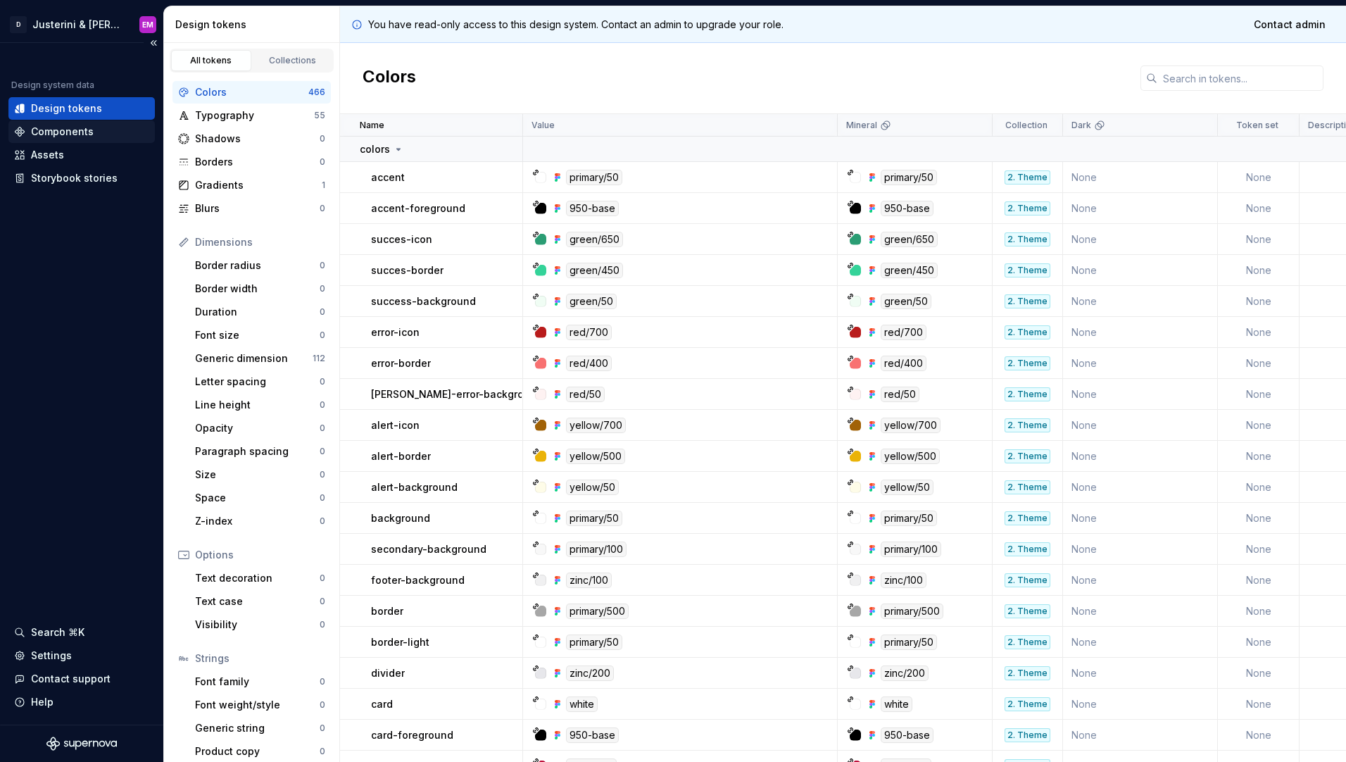
click at [104, 128] on div "Components" at bounding box center [81, 132] width 135 height 14
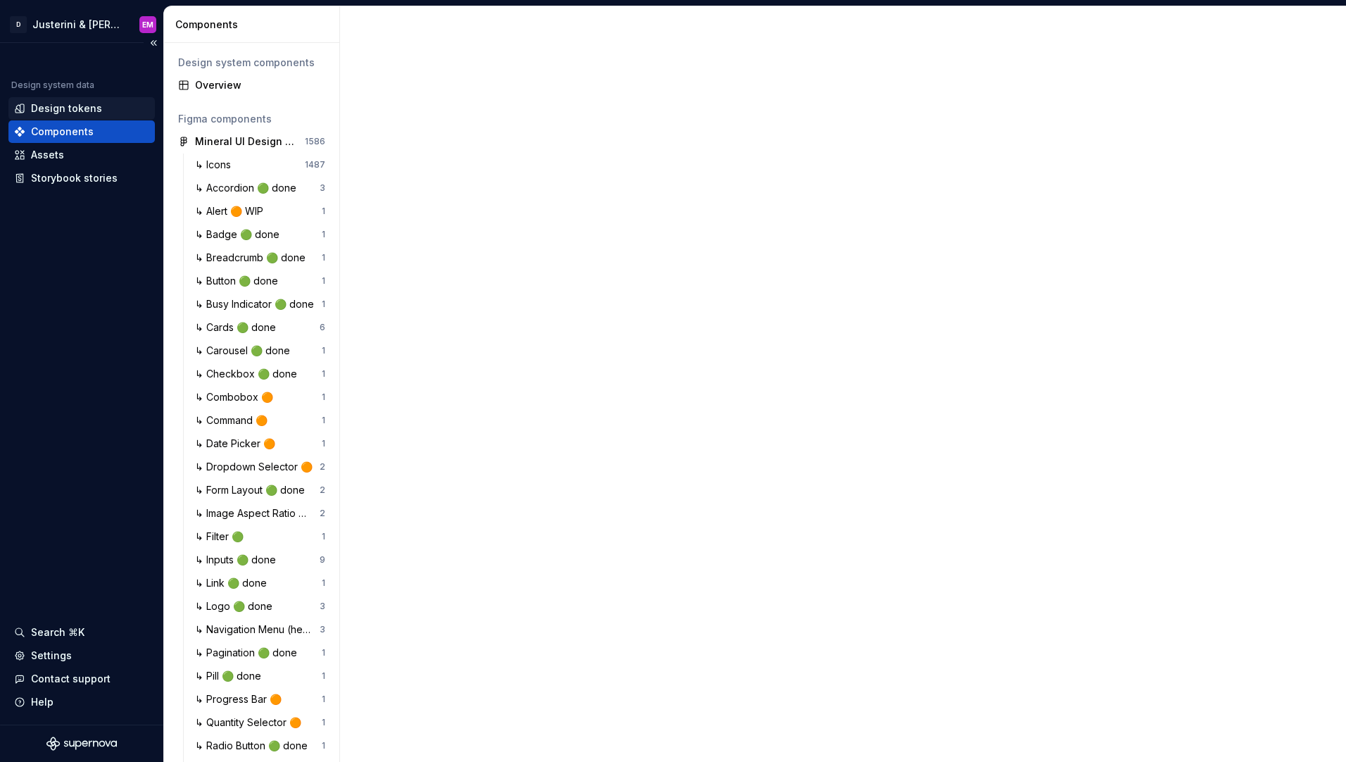
click at [102, 111] on div "Design tokens" at bounding box center [81, 108] width 135 height 14
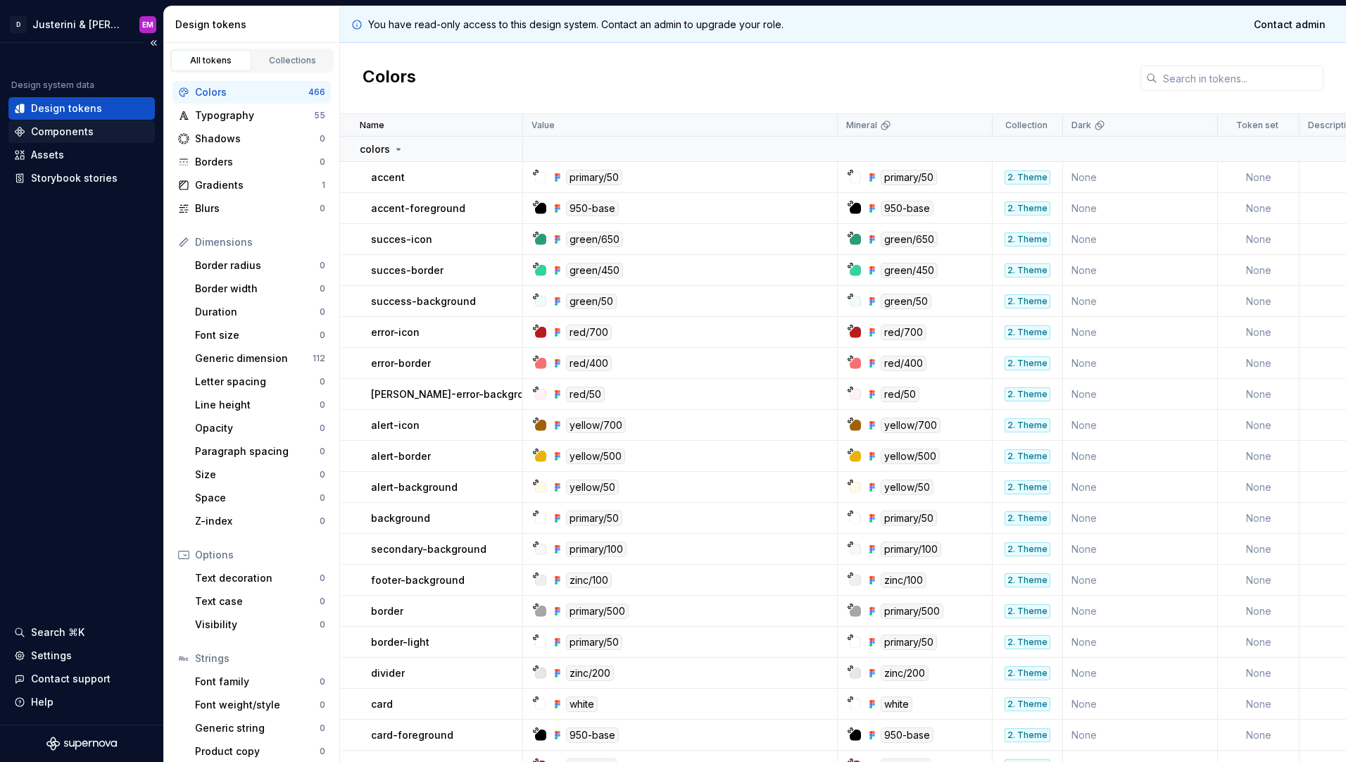
click at [97, 131] on div "Components" at bounding box center [81, 132] width 135 height 14
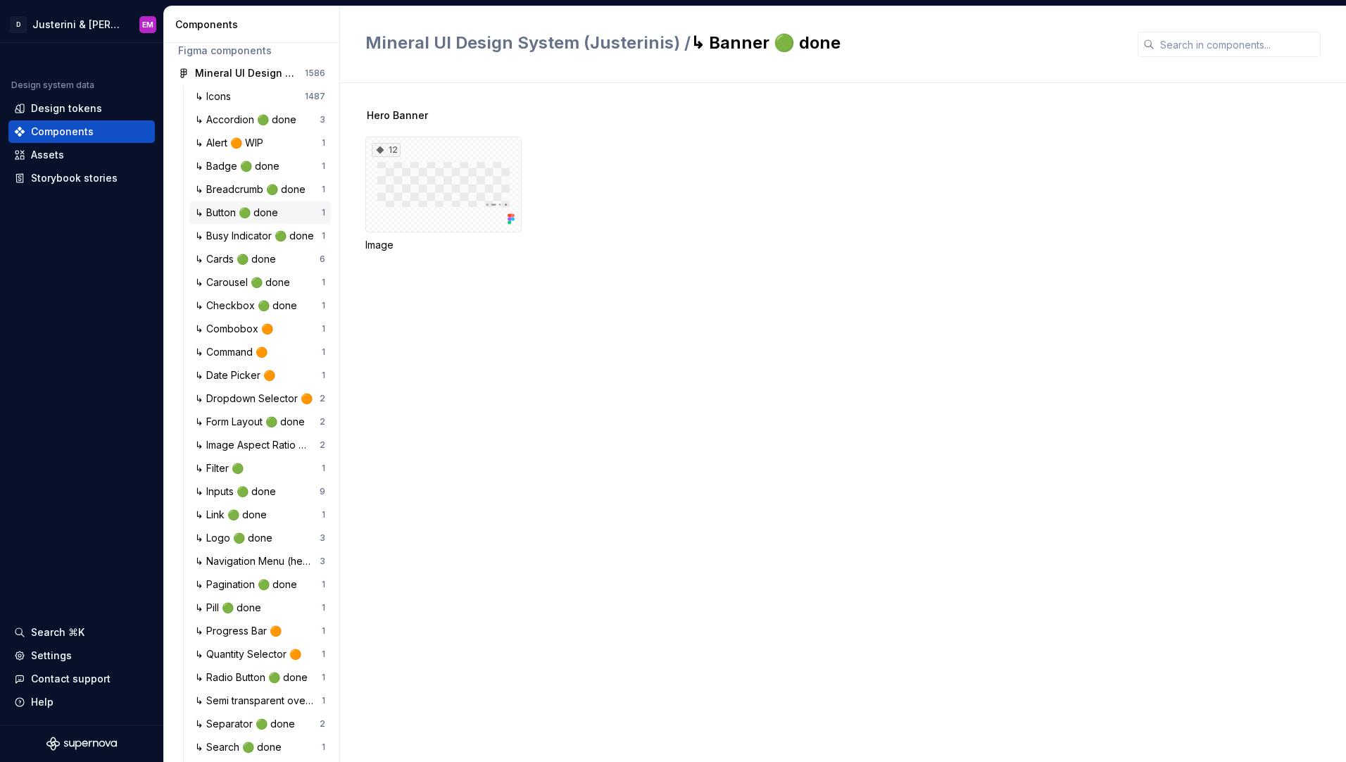
scroll to position [70, 0]
click at [289, 265] on div "↳ Cards 🟢 done 6" at bounding box center [260, 257] width 142 height 23
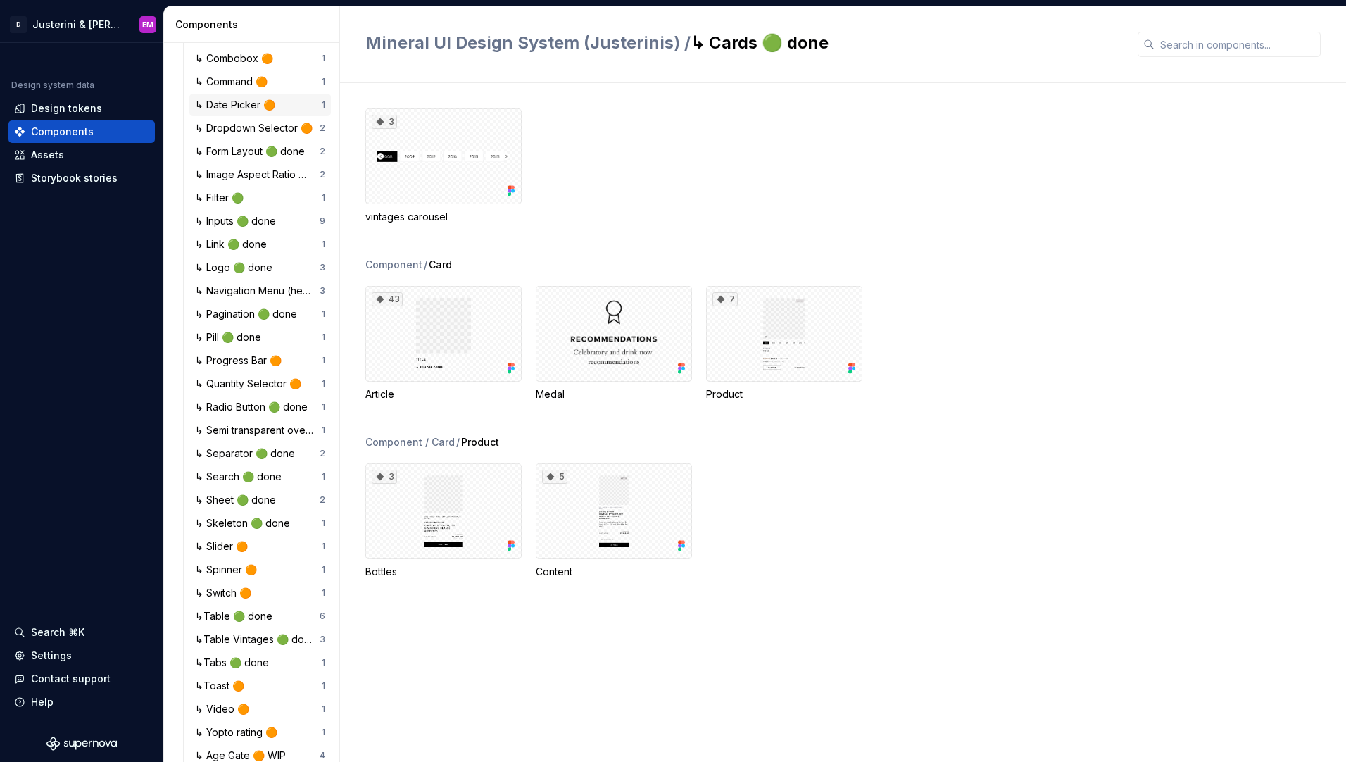
scroll to position [340, 0]
click at [278, 282] on div "↳ Navigation Menu (header) 🟢 done" at bounding box center [257, 289] width 125 height 14
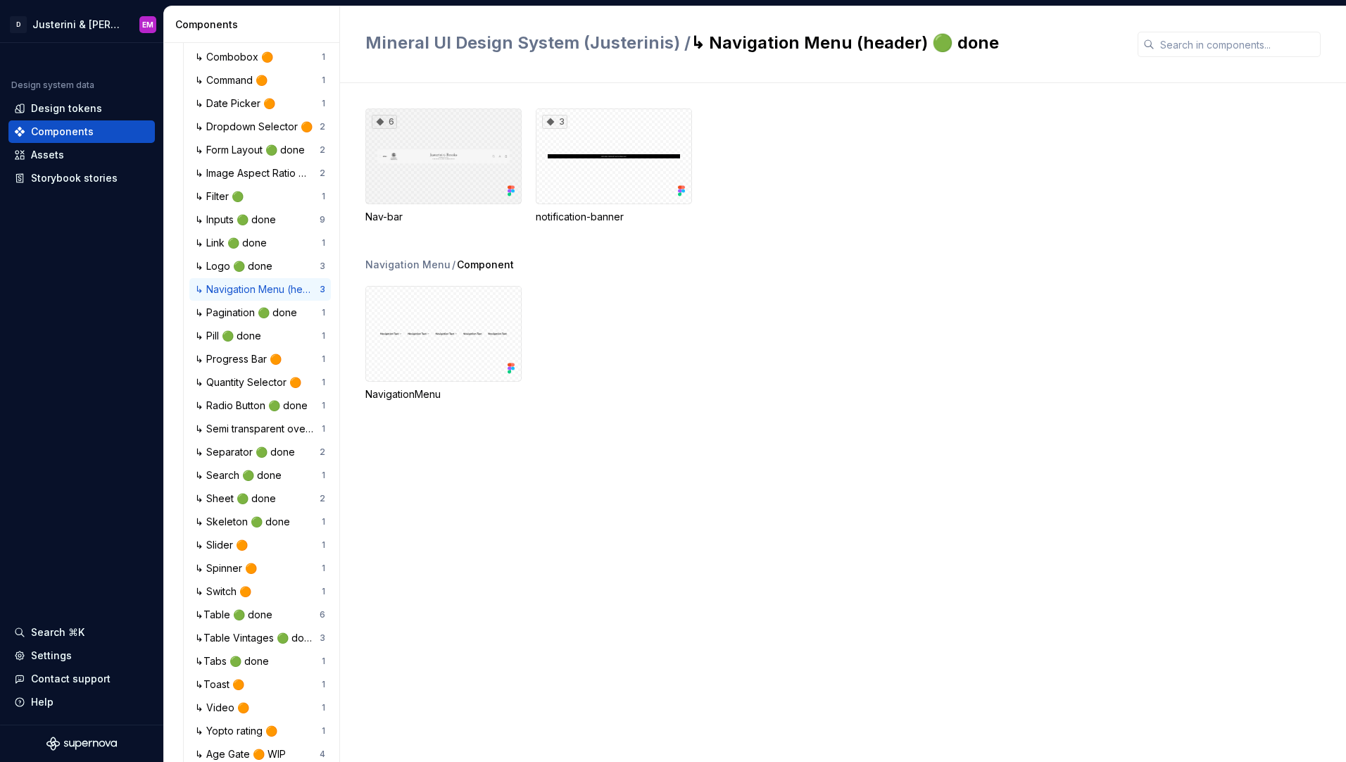
click at [454, 167] on div "6" at bounding box center [443, 156] width 156 height 96
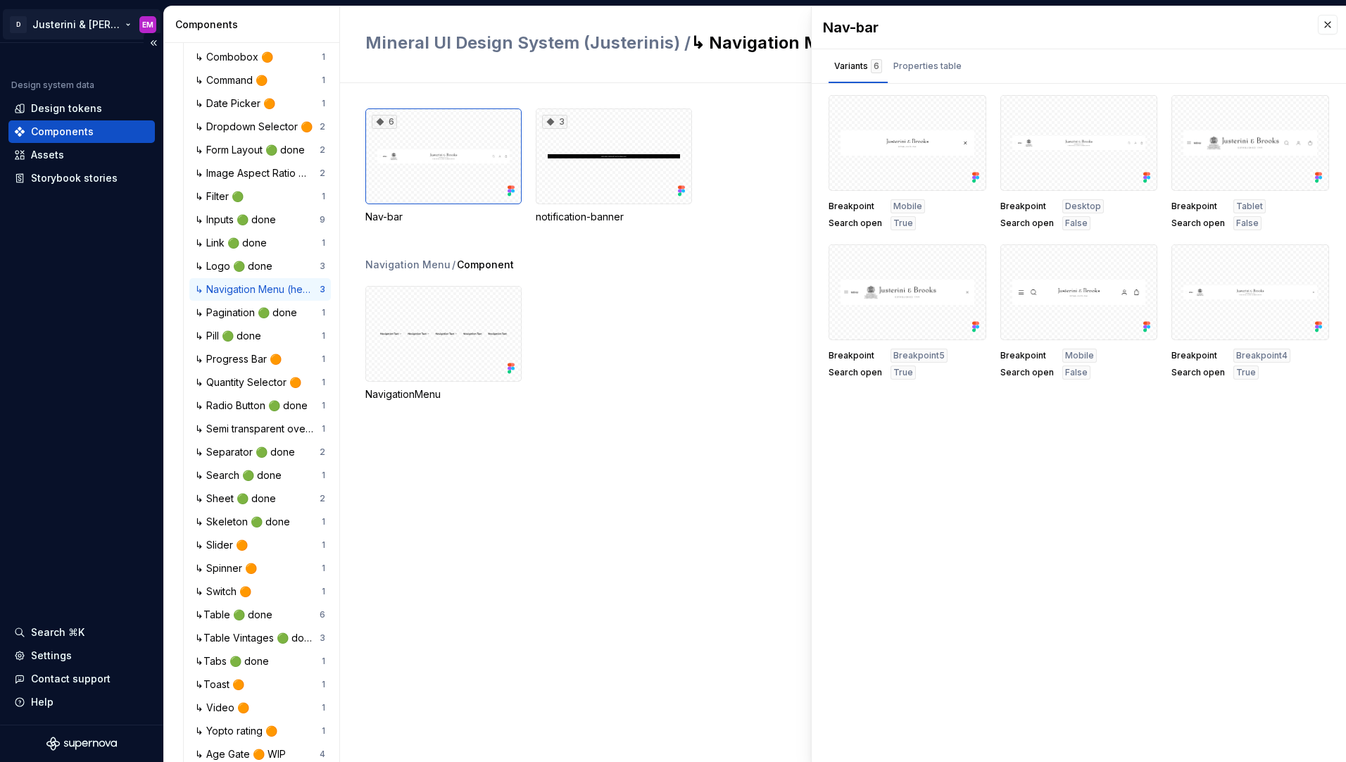
click at [94, 35] on html "D Justerini & [PERSON_NAME] Design system data Design tokens Components Assets …" at bounding box center [673, 381] width 1346 height 762
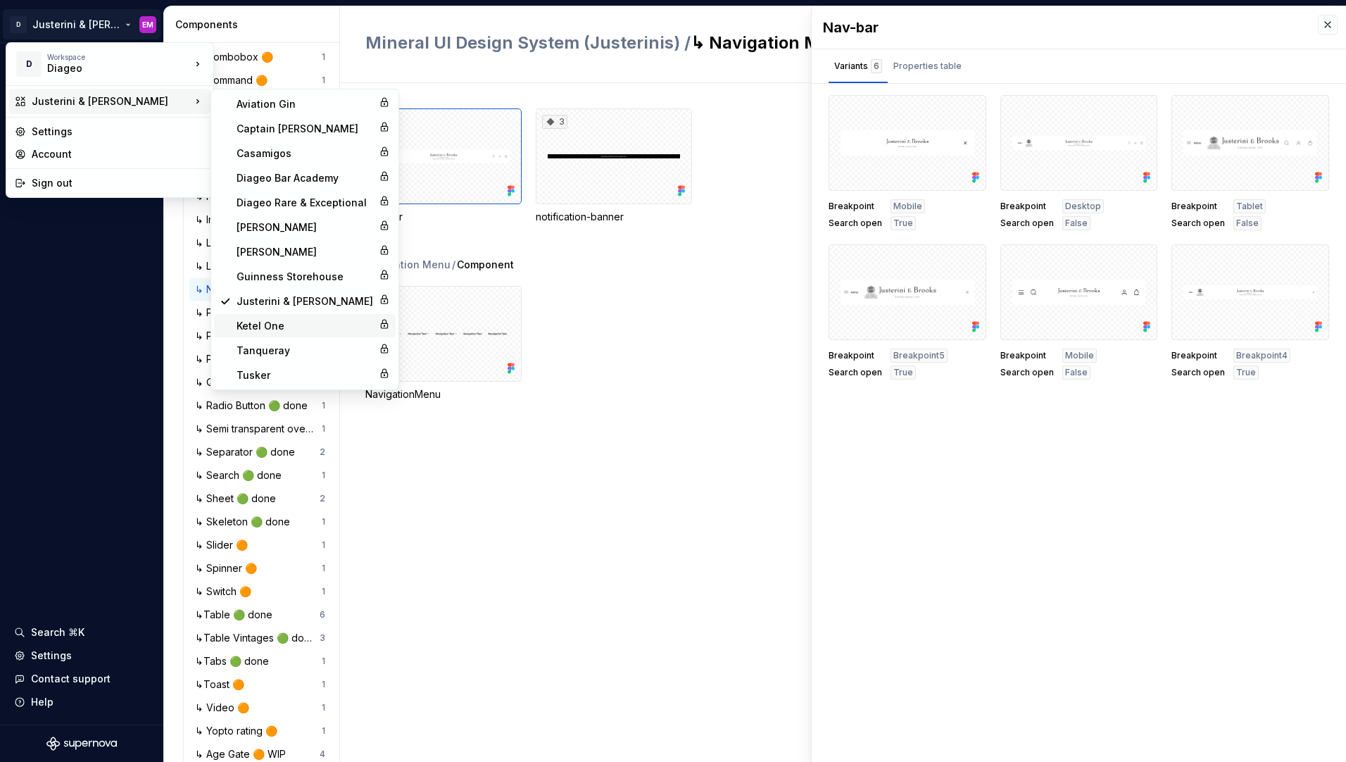
click at [304, 321] on div "Ketel One" at bounding box center [305, 326] width 137 height 14
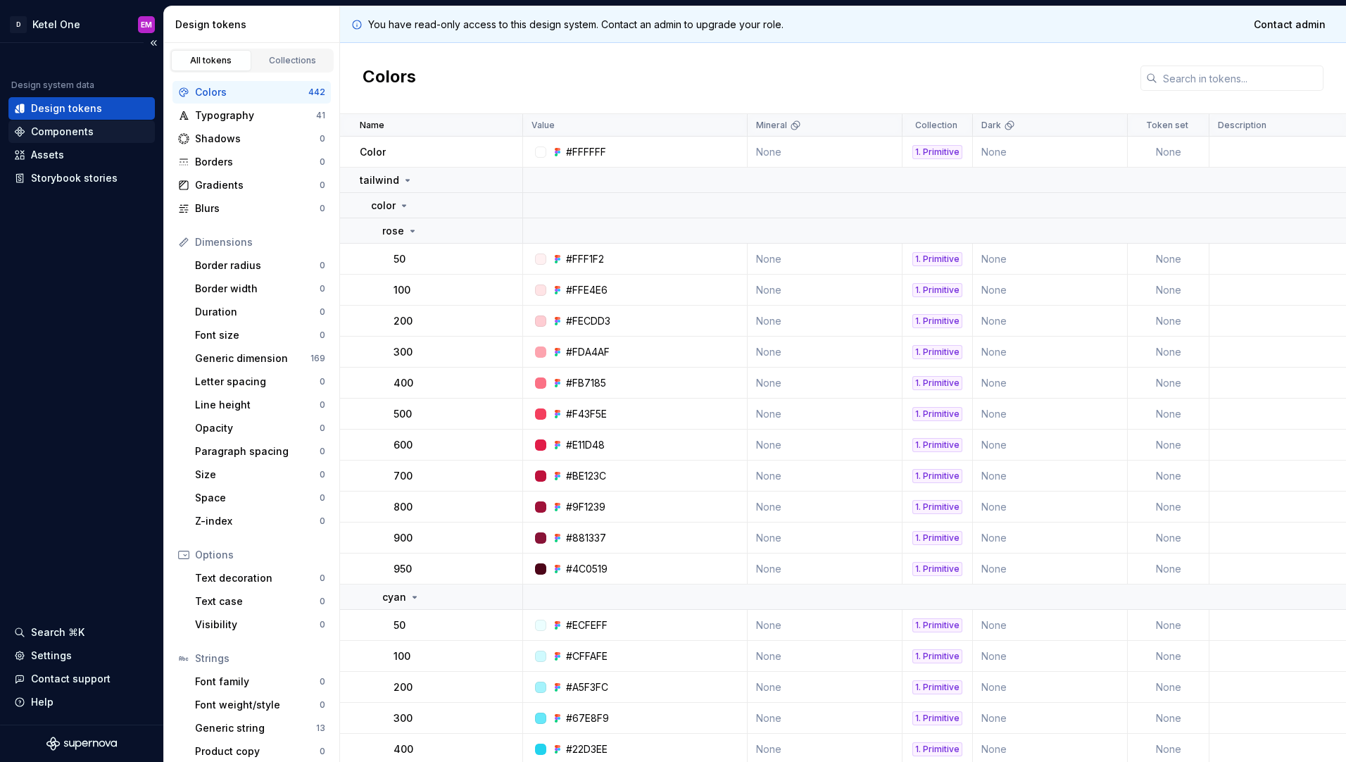
click at [106, 136] on div "Components" at bounding box center [81, 132] width 135 height 14
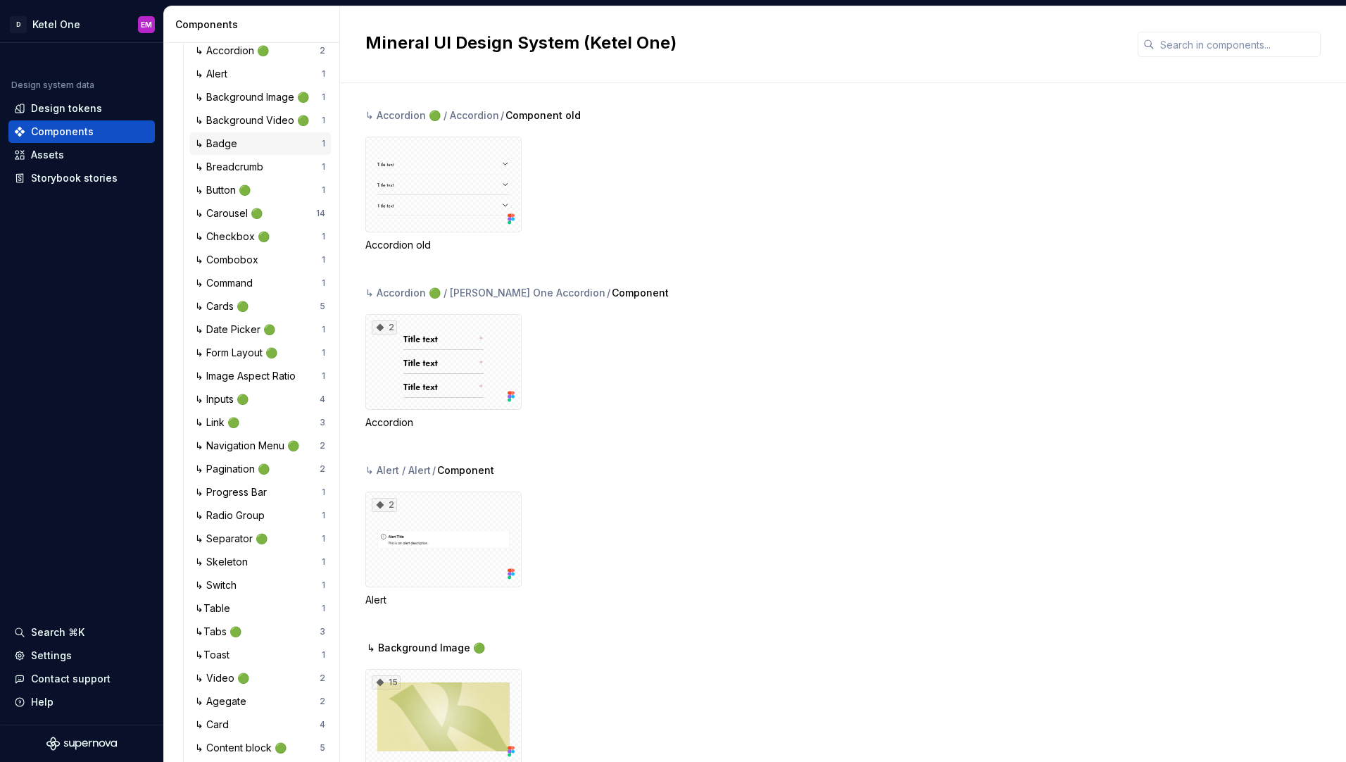
scroll to position [381, 0]
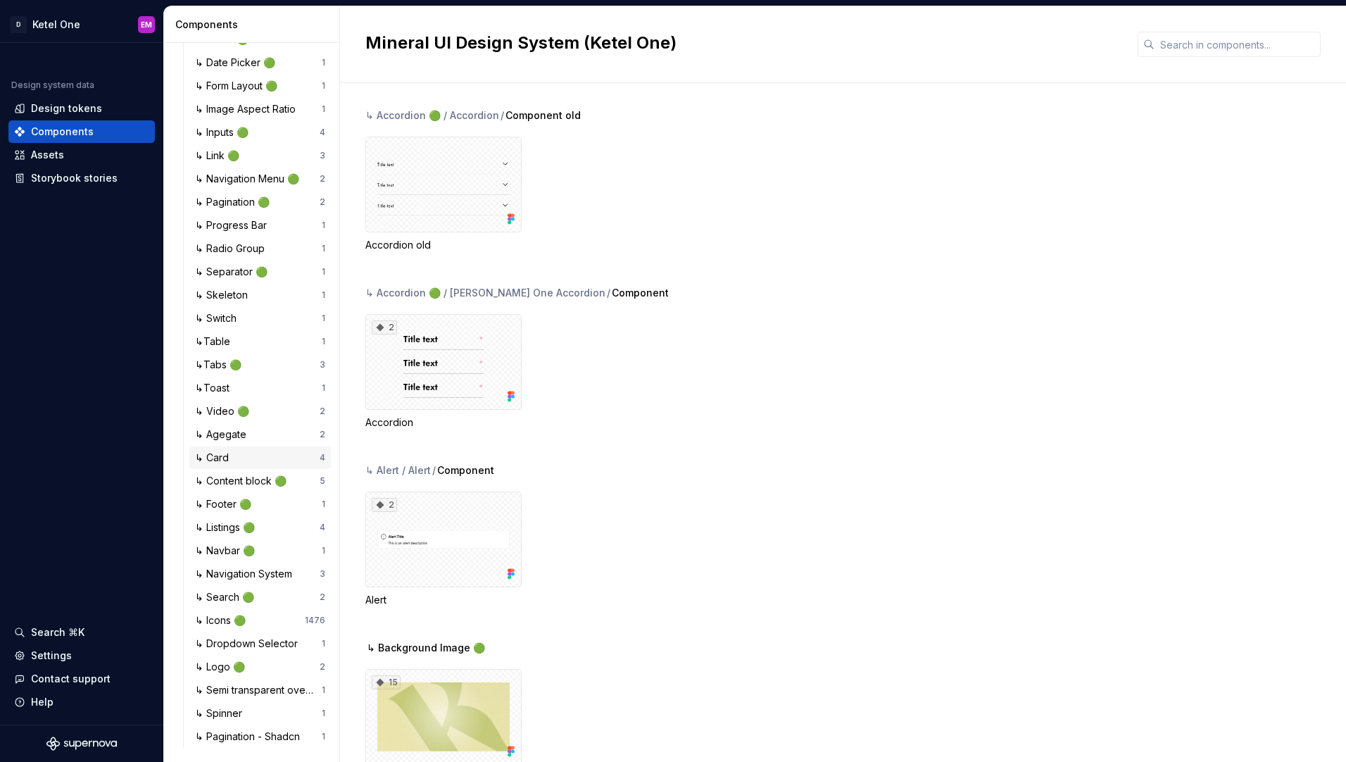
click at [223, 468] on div "↳ Card 4" at bounding box center [260, 457] width 142 height 23
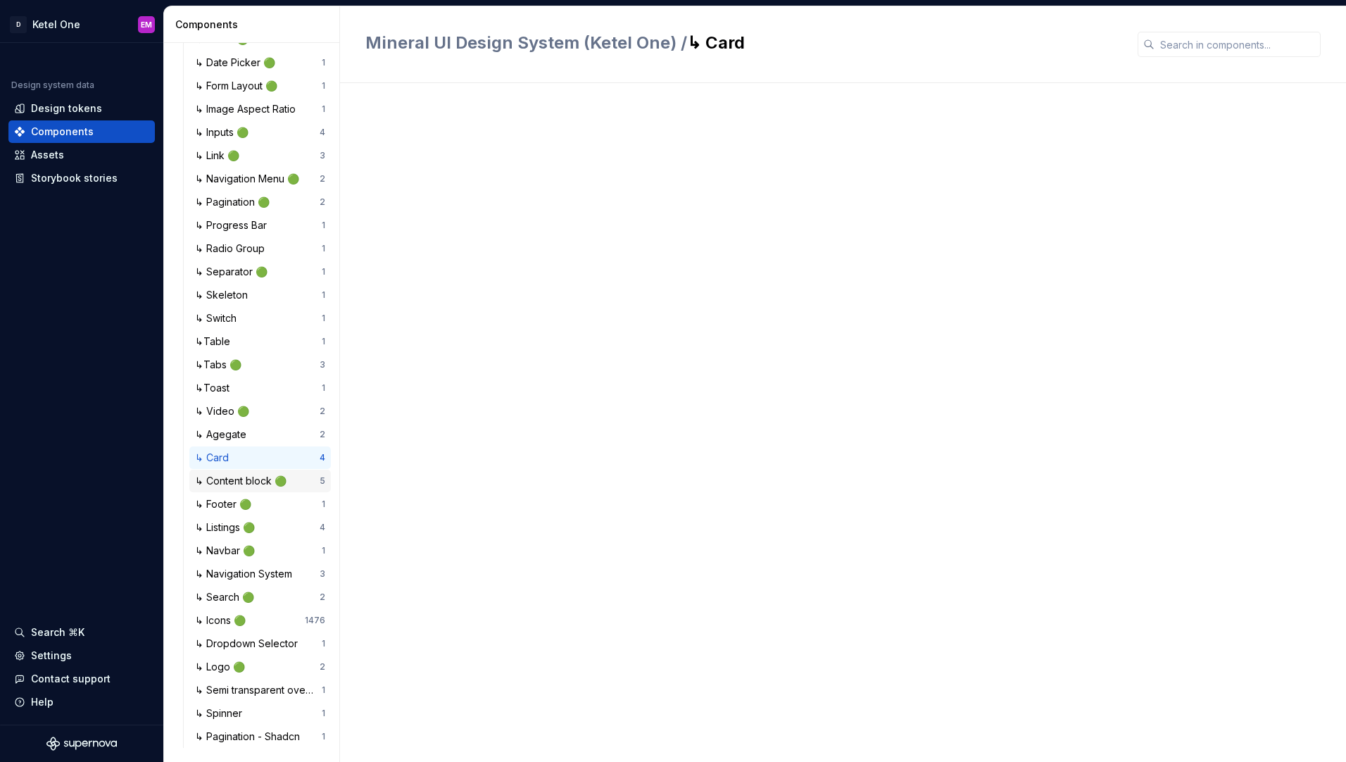
click at [227, 476] on div "↳ Content block 🟢" at bounding box center [243, 481] width 97 height 14
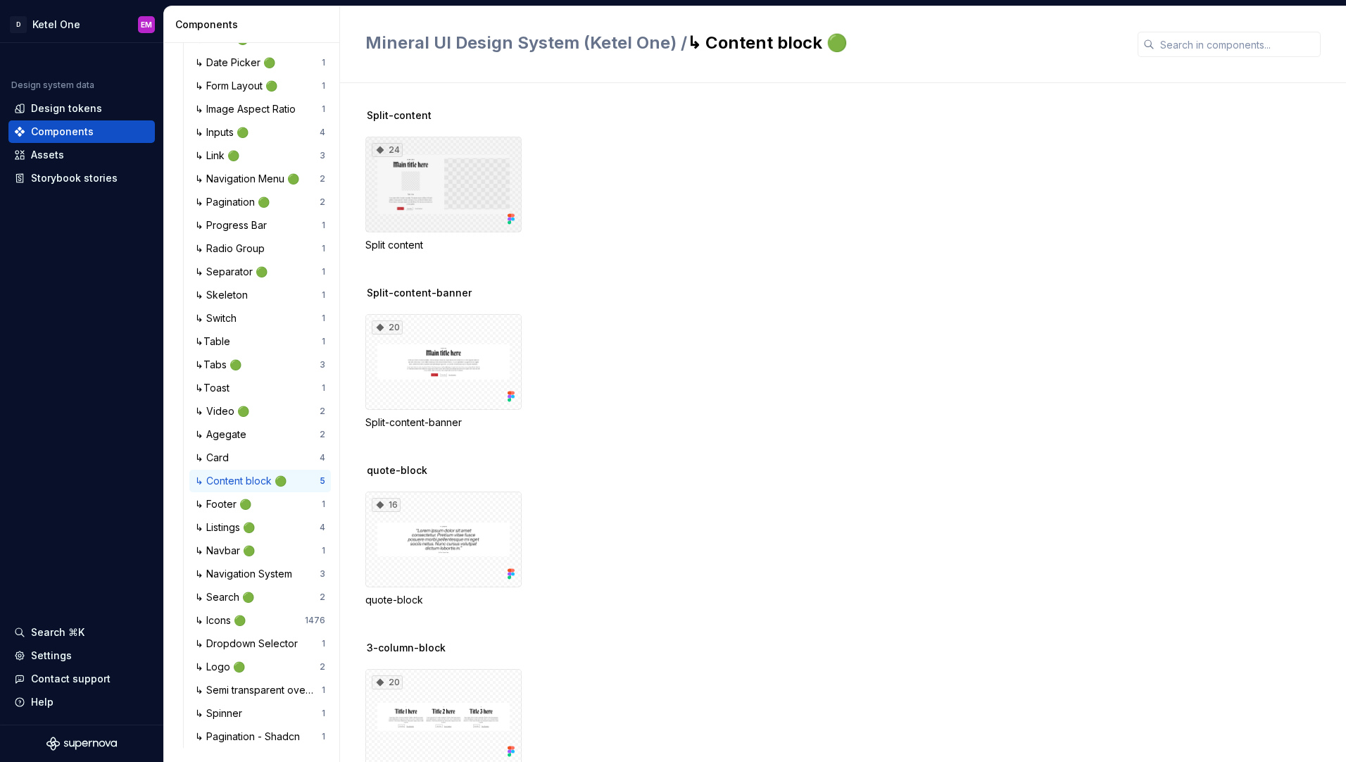
click at [456, 205] on div "24" at bounding box center [443, 185] width 156 height 96
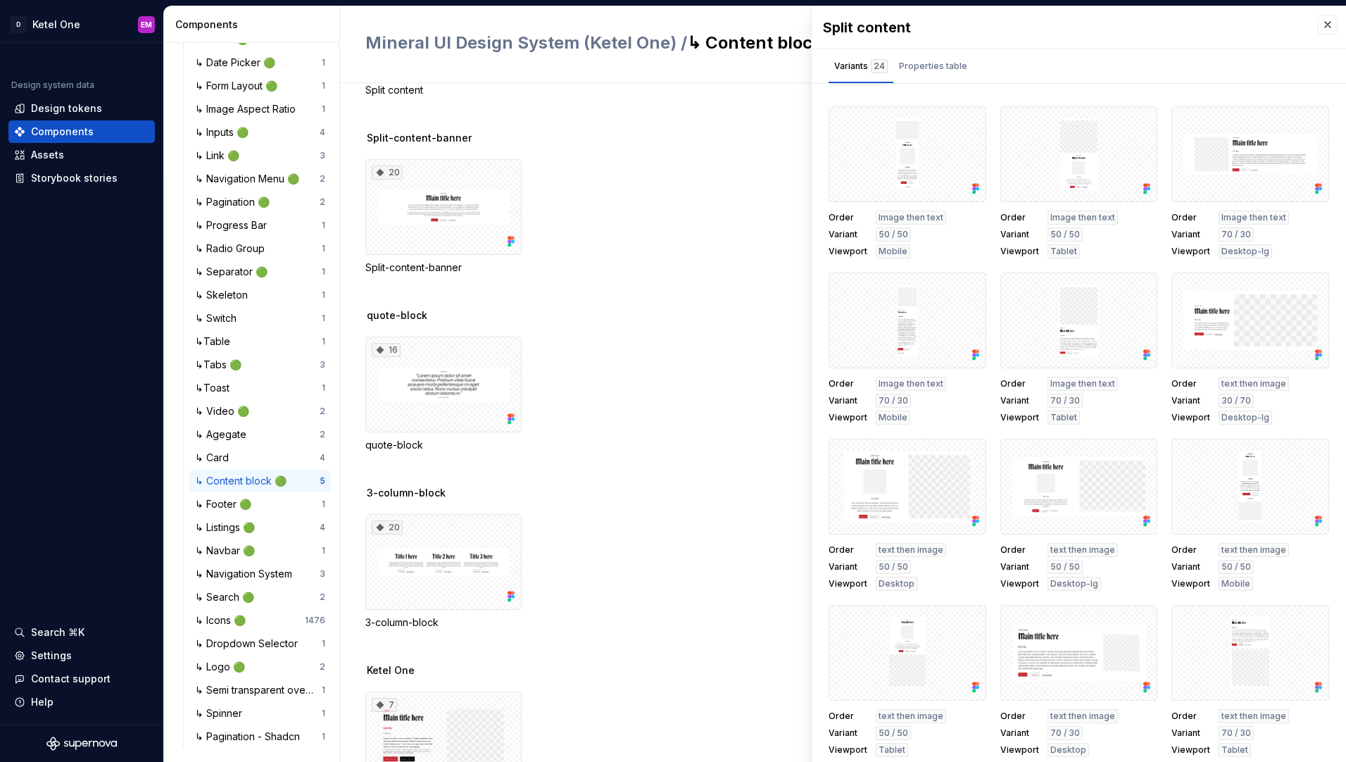
scroll to position [6, 0]
